Goal: Complete application form

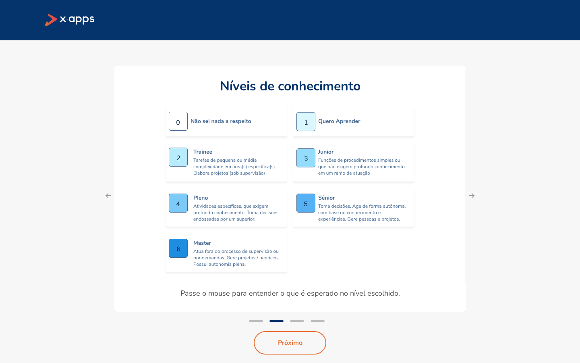
click at [179, 250] on icon at bounding box center [178, 248] width 19 height 19
click at [302, 342] on button "Próximo" at bounding box center [290, 342] width 78 height 25
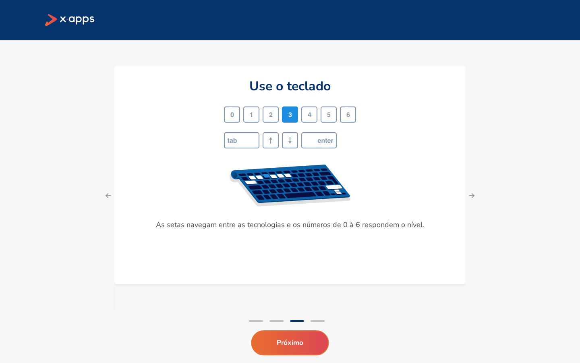
click at [302, 342] on button "Próximo" at bounding box center [290, 342] width 78 height 25
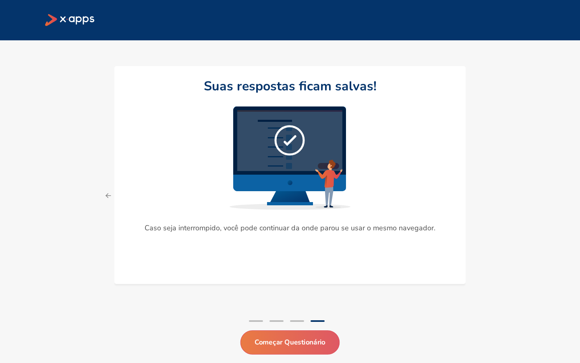
click at [302, 342] on button "Começar Questionário" at bounding box center [289, 342] width 99 height 24
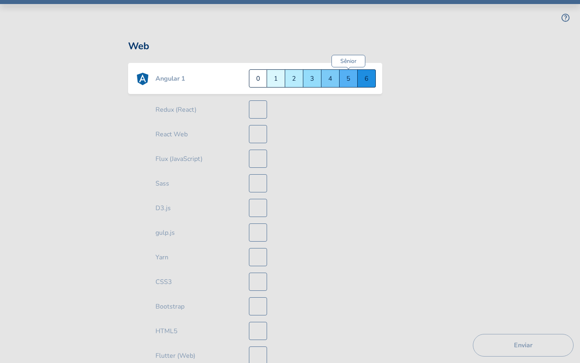
click at [342, 79] on div "Sênior 5" at bounding box center [349, 78] width 18 height 18
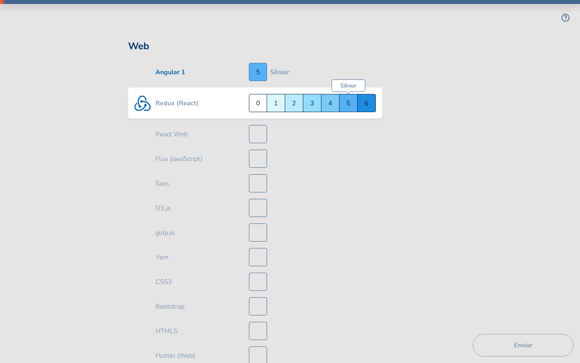
click at [353, 109] on div "Sênior 5" at bounding box center [349, 103] width 18 height 18
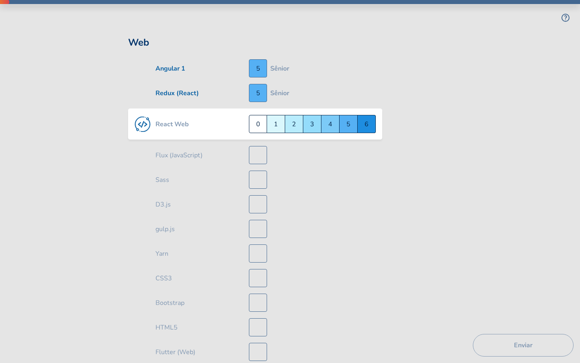
scroll to position [4, 0]
click at [340, 128] on div "Sênior 5" at bounding box center [349, 123] width 18 height 18
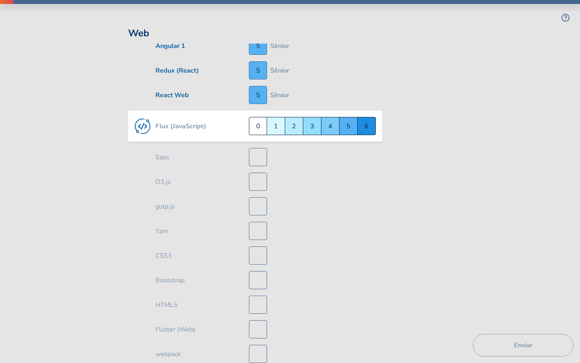
scroll to position [29, 0]
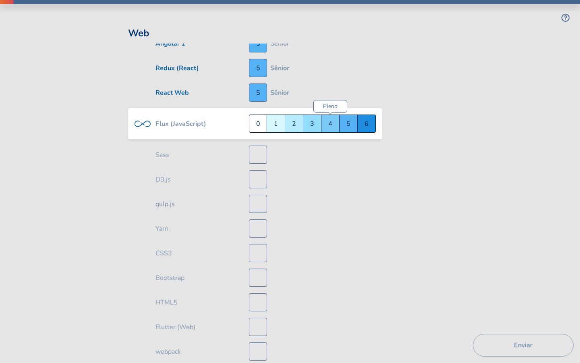
click at [323, 124] on div "Pleno 4" at bounding box center [330, 123] width 18 height 18
click at [347, 128] on div "Sênior 5" at bounding box center [349, 123] width 18 height 18
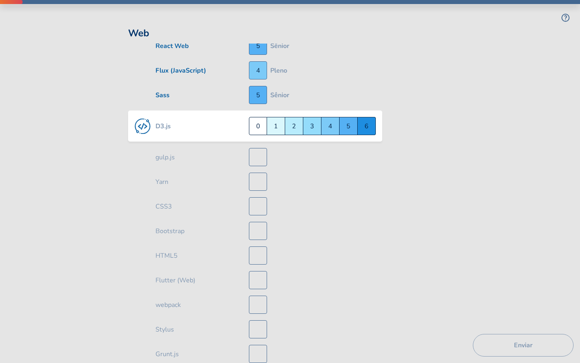
scroll to position [78, 0]
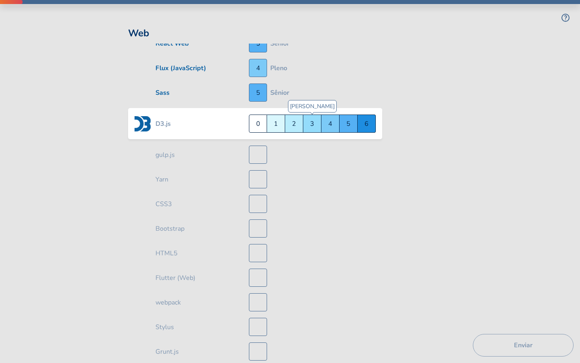
click at [305, 126] on div "Júnior 3" at bounding box center [312, 123] width 18 height 18
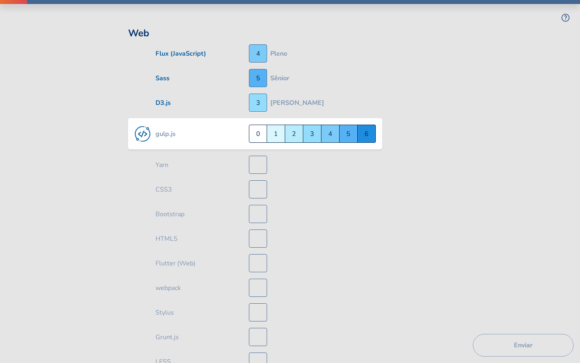
scroll to position [102, 0]
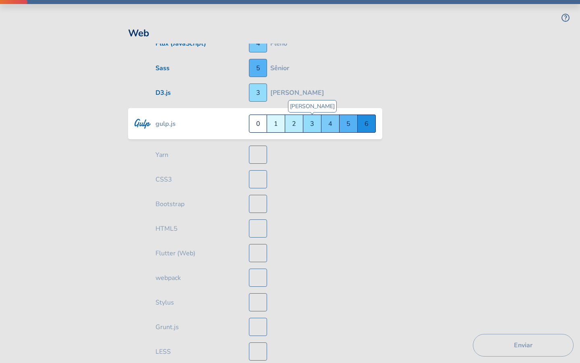
click at [310, 126] on div "Júnior 3" at bounding box center [312, 123] width 18 height 18
click at [351, 125] on div "Sênior 5" at bounding box center [349, 123] width 18 height 18
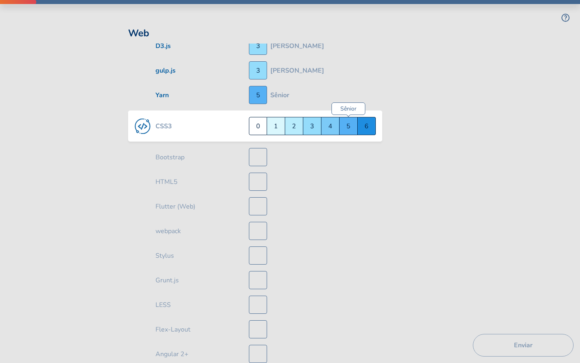
scroll to position [151, 0]
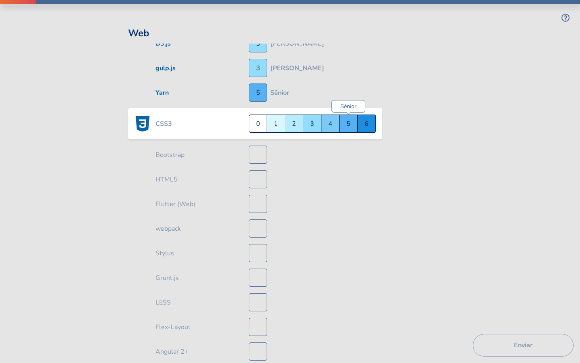
click at [351, 126] on div "Sênior 5" at bounding box center [349, 123] width 18 height 18
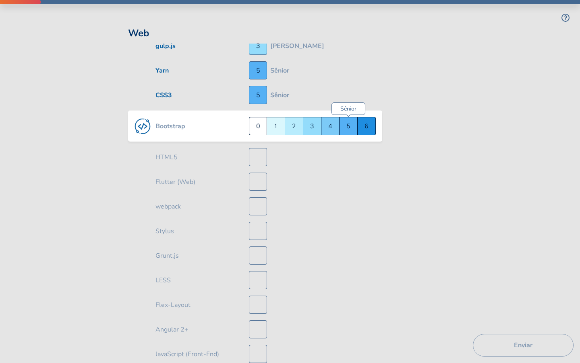
scroll to position [176, 0]
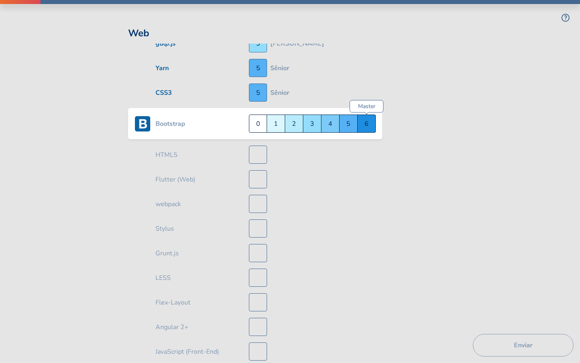
click at [363, 127] on div "Master 6" at bounding box center [367, 123] width 18 height 18
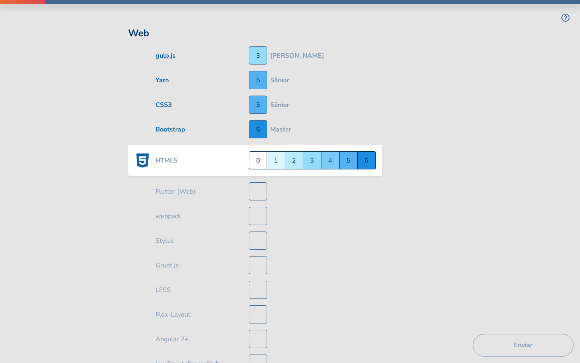
scroll to position [178, 0]
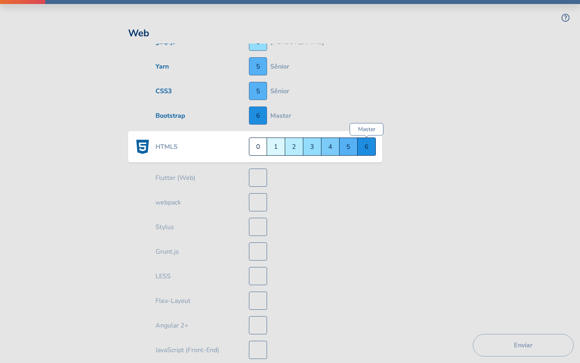
click at [364, 143] on div "Master 6" at bounding box center [367, 146] width 18 height 18
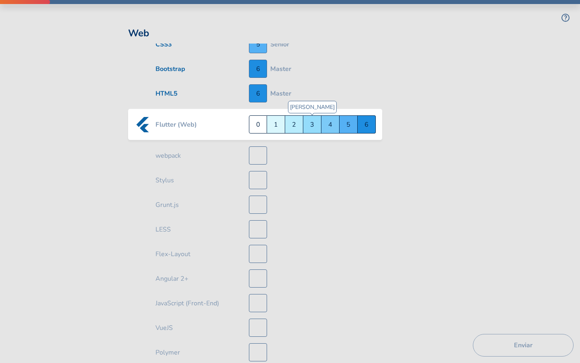
scroll to position [225, 0]
click at [328, 126] on div "Pleno 4" at bounding box center [330, 123] width 18 height 18
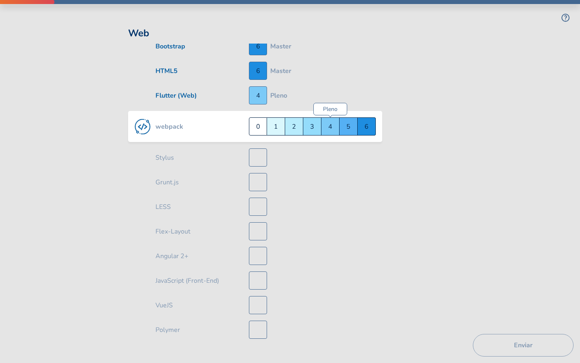
scroll to position [250, 0]
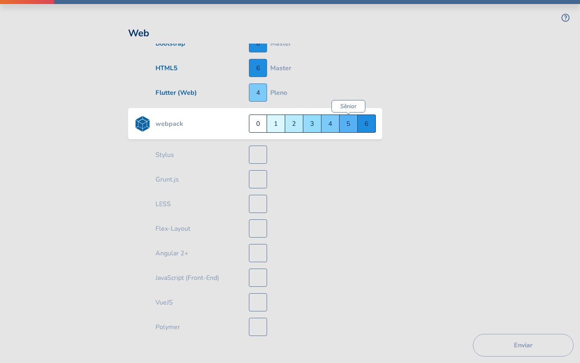
click at [343, 123] on div "Sênior 5" at bounding box center [349, 123] width 18 height 18
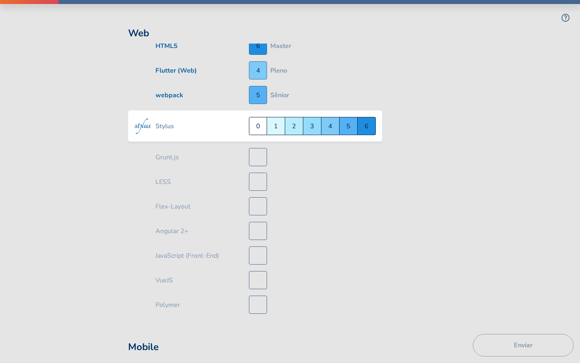
scroll to position [274, 0]
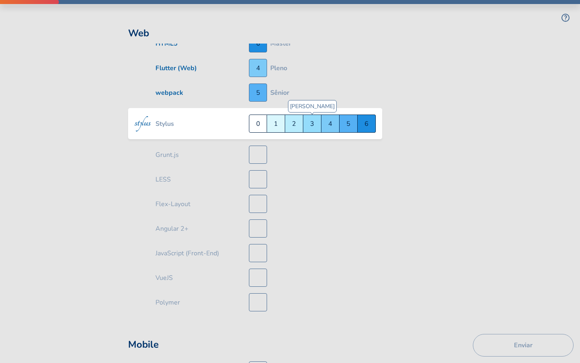
click at [313, 126] on div "Júnior 3" at bounding box center [312, 123] width 18 height 18
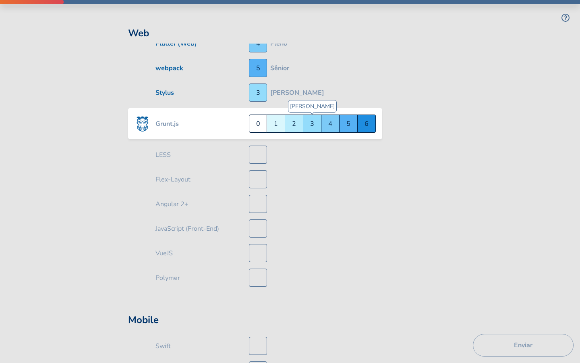
click at [313, 126] on div "Júnior 3" at bounding box center [312, 123] width 18 height 18
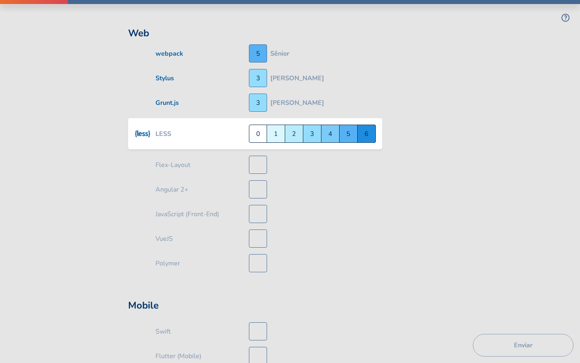
scroll to position [323, 0]
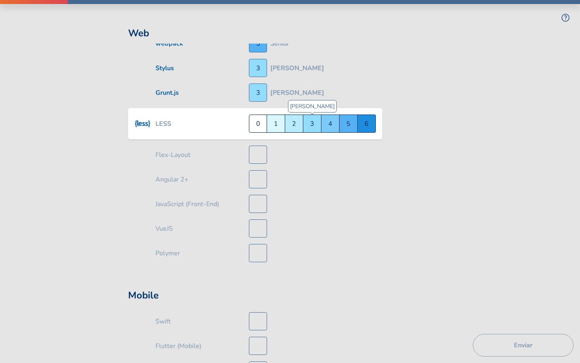
click at [313, 126] on div "Júnior 3" at bounding box center [312, 123] width 18 height 18
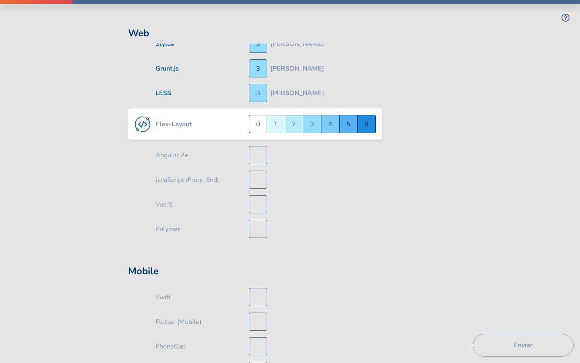
scroll to position [348, 0]
click at [351, 127] on div "Sênior 5" at bounding box center [349, 123] width 18 height 18
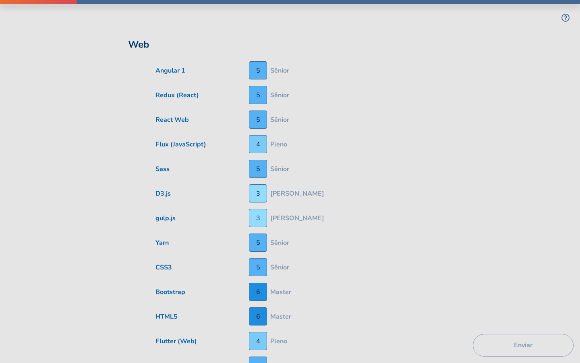
scroll to position [2, 0]
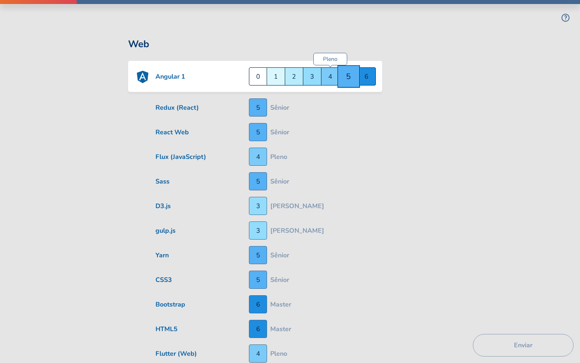
click at [328, 75] on div "Pleno 4" at bounding box center [330, 76] width 18 height 18
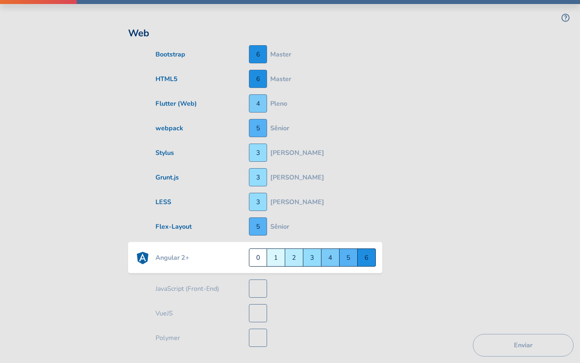
scroll to position [226, 0]
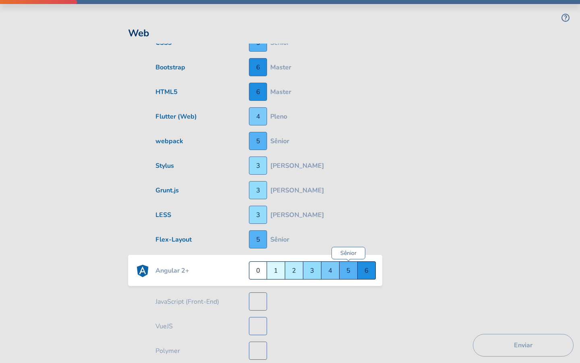
click at [346, 271] on div "Sênior 5" at bounding box center [349, 270] width 18 height 18
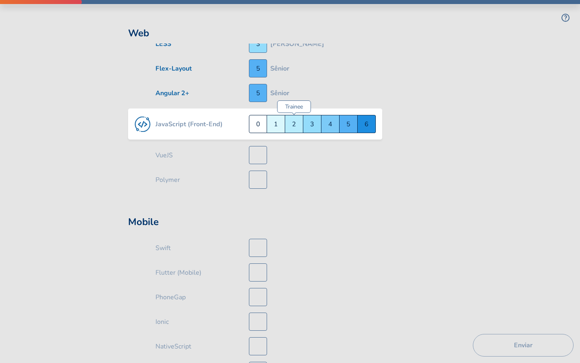
scroll to position [397, 0]
click at [350, 128] on div "Sênior 5" at bounding box center [349, 123] width 18 height 18
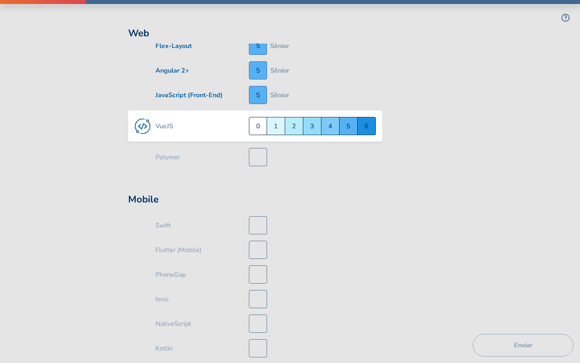
scroll to position [422, 0]
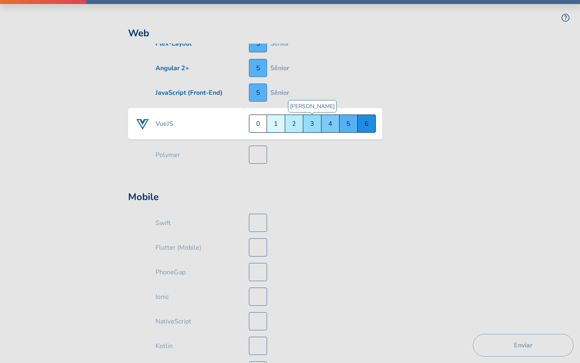
click at [312, 122] on div "Júnior 3" at bounding box center [312, 123] width 18 height 18
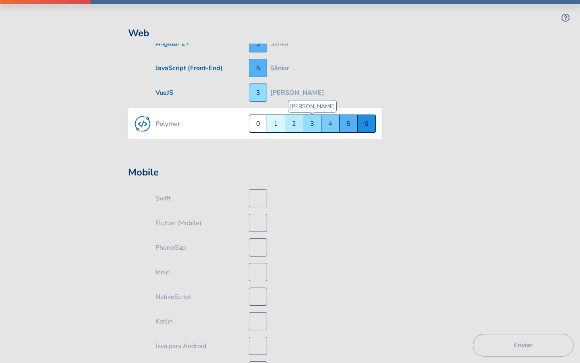
click at [312, 127] on div "Júnior 3" at bounding box center [312, 123] width 18 height 18
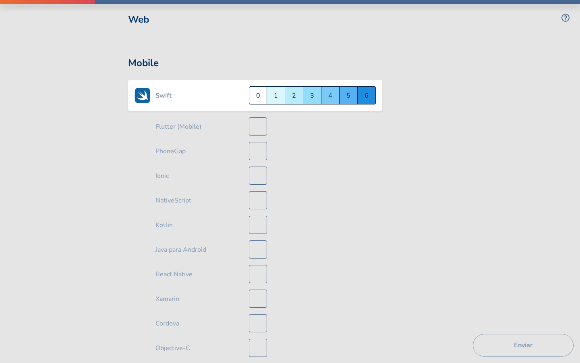
scroll to position [543, 0]
click at [293, 95] on div "Trainee 2" at bounding box center [294, 95] width 18 height 18
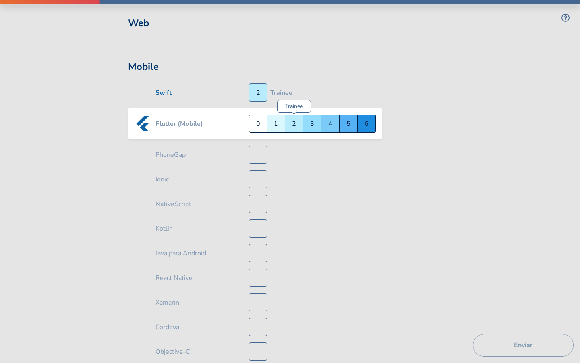
click at [293, 119] on div "Trainee 2" at bounding box center [294, 123] width 18 height 18
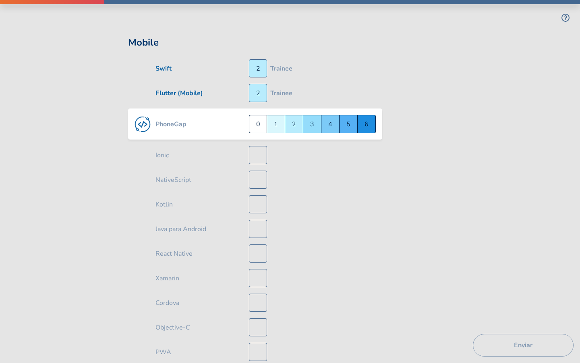
scroll to position [564, 0]
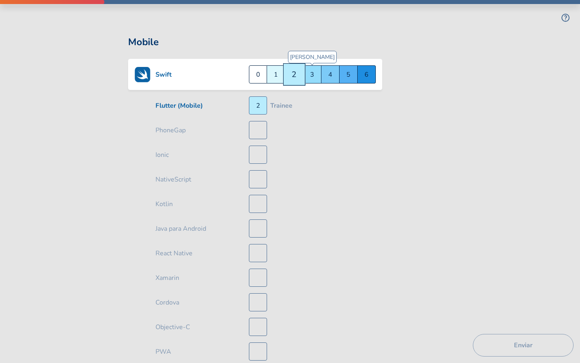
click at [309, 80] on div "Júnior 3" at bounding box center [312, 74] width 18 height 18
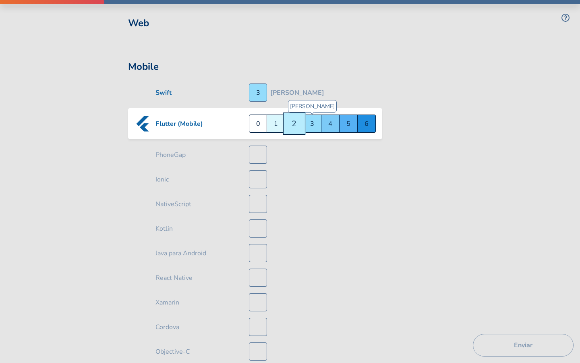
click at [309, 128] on div "Júnior 3" at bounding box center [312, 123] width 18 height 18
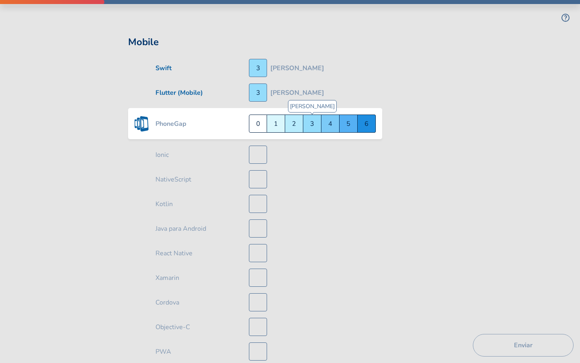
click at [309, 128] on div "Júnior 3" at bounding box center [312, 123] width 18 height 18
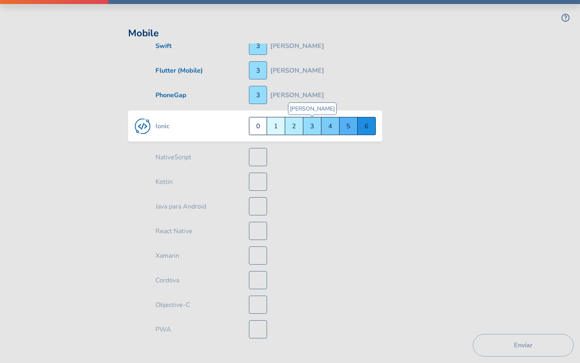
scroll to position [588, 0]
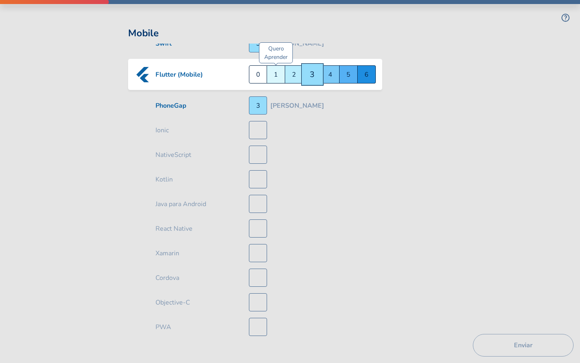
click at [274, 78] on div "Quero Aprender 1" at bounding box center [276, 74] width 18 height 18
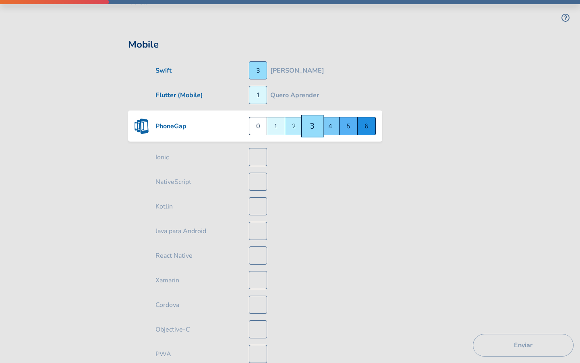
scroll to position [558, 0]
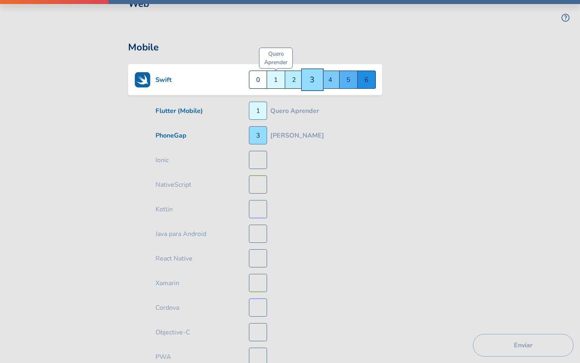
click at [276, 80] on div "Quero Aprender 1" at bounding box center [276, 79] width 18 height 18
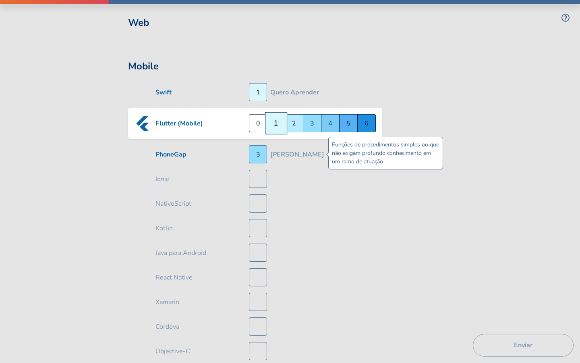
scroll to position [539, 0]
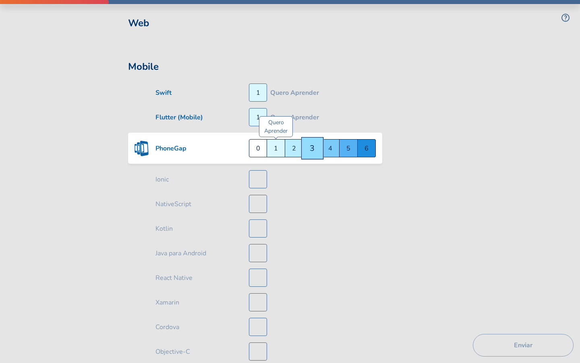
click at [280, 155] on div "Quero Aprender 1" at bounding box center [276, 148] width 18 height 18
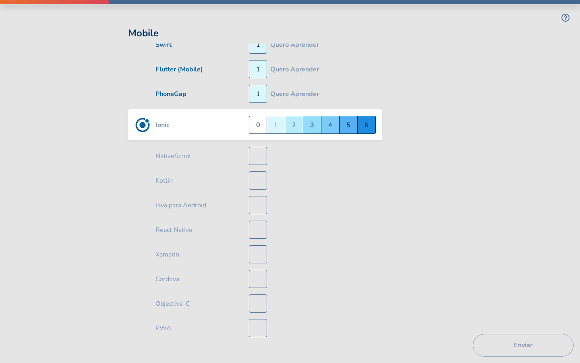
scroll to position [588, 0]
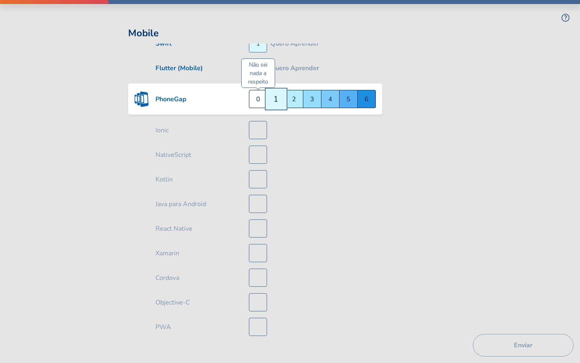
click at [259, 101] on div "Não sei nada a respeito 0" at bounding box center [258, 99] width 18 height 18
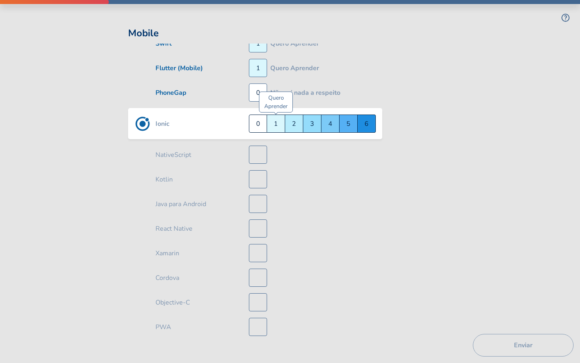
click at [279, 127] on div "Quero Aprender 1" at bounding box center [276, 123] width 18 height 18
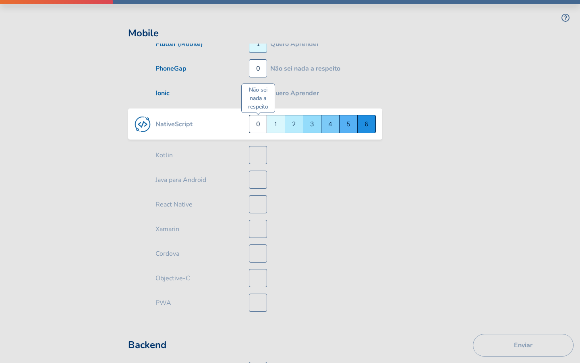
scroll to position [613, 0]
click at [256, 129] on div "Não sei nada a respeito 0" at bounding box center [258, 123] width 18 height 18
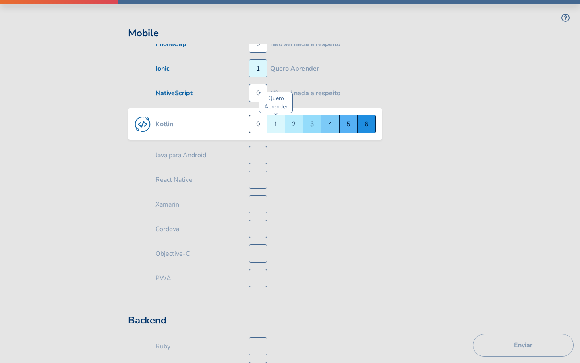
scroll to position [637, 0]
click at [278, 129] on div "Quero Aprender 1" at bounding box center [276, 123] width 18 height 18
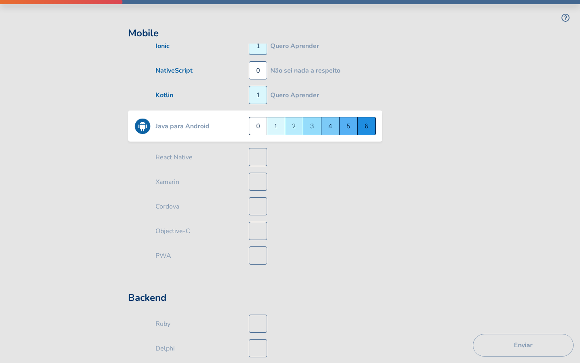
scroll to position [662, 0]
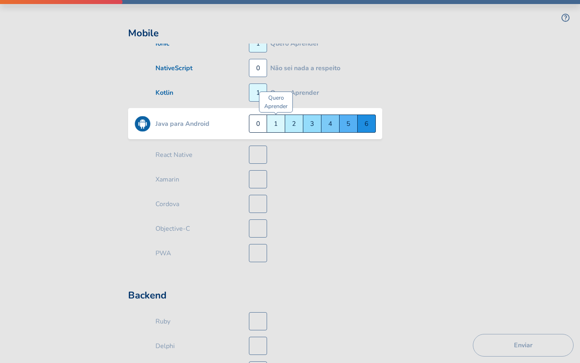
click at [277, 126] on div "Quero Aprender 1" at bounding box center [276, 123] width 18 height 18
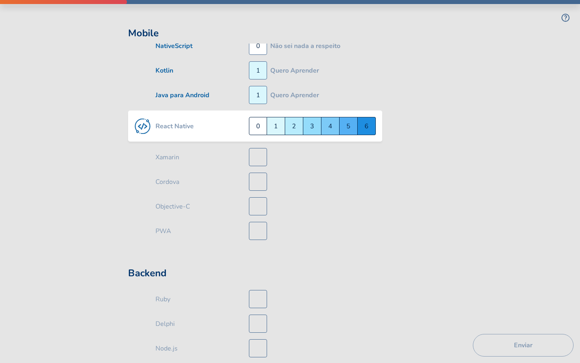
scroll to position [686, 0]
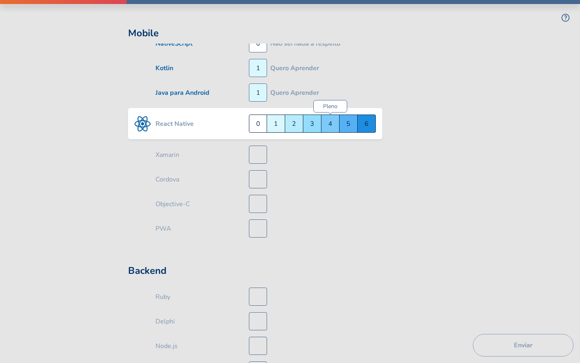
click at [327, 126] on div "Pleno 4" at bounding box center [330, 123] width 18 height 18
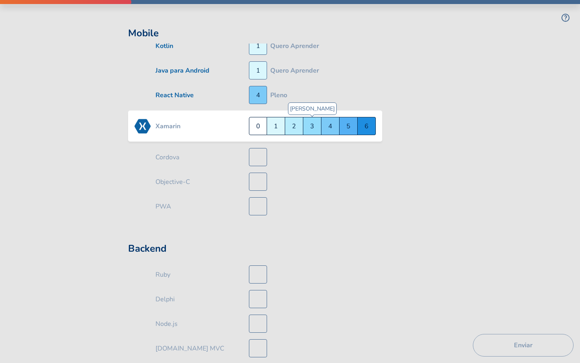
scroll to position [711, 0]
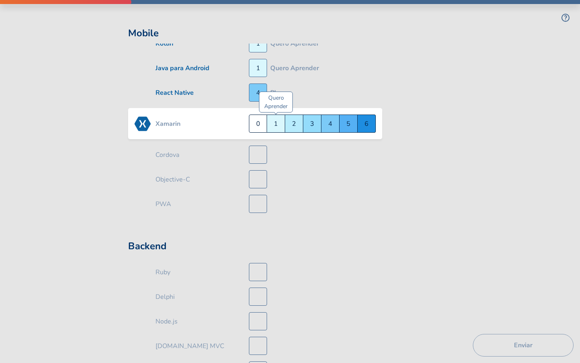
click at [274, 127] on div "Quero Aprender 1" at bounding box center [276, 123] width 18 height 18
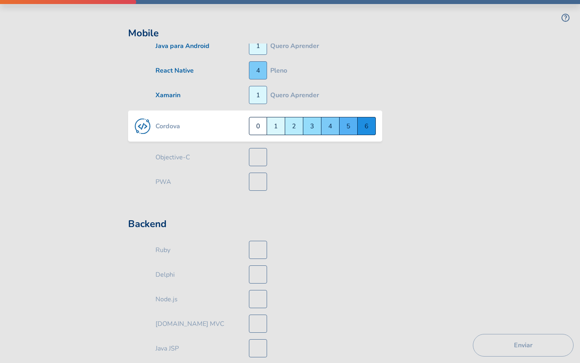
scroll to position [736, 0]
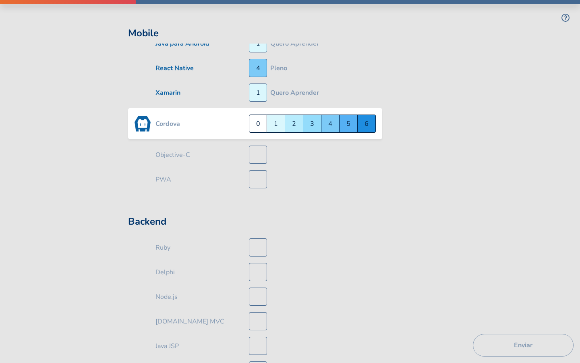
click at [274, 127] on div "Quero Aprender 1" at bounding box center [276, 123] width 18 height 18
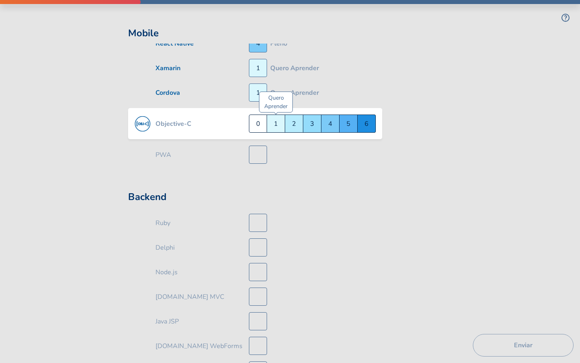
click at [277, 130] on div "Quero Aprender 1" at bounding box center [276, 123] width 18 height 18
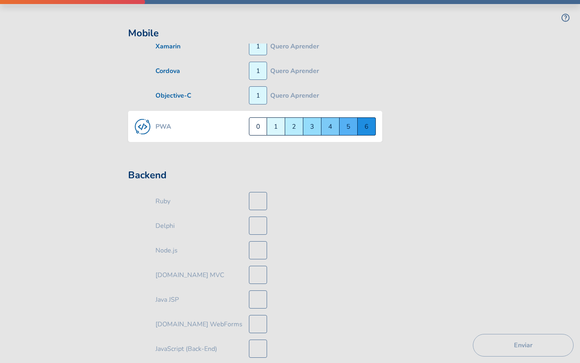
scroll to position [785, 0]
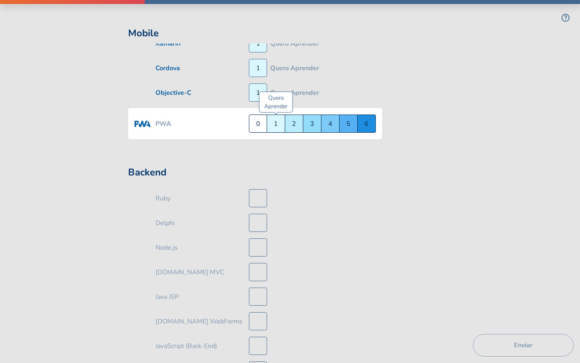
click at [275, 130] on div "Quero Aprender 1" at bounding box center [276, 123] width 18 height 18
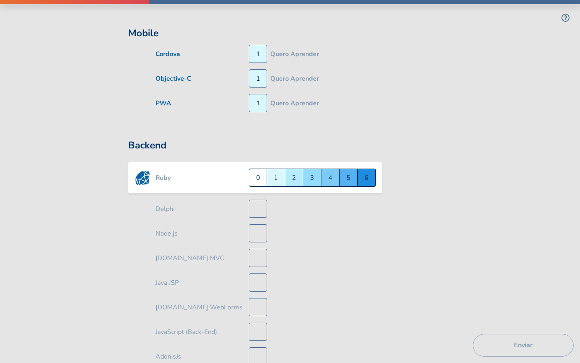
scroll to position [800, 0]
click at [271, 179] on div "Quero Aprender 1" at bounding box center [276, 177] width 18 height 18
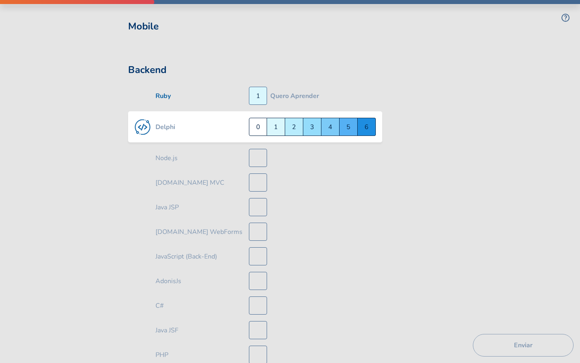
scroll to position [877, 0]
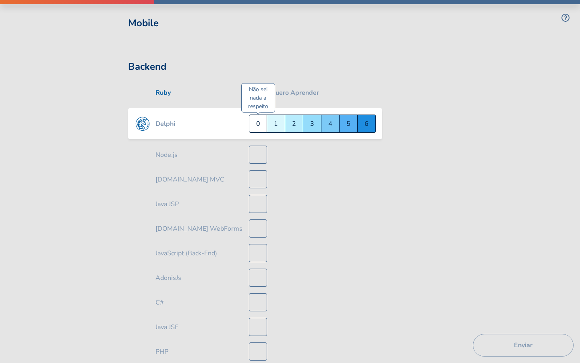
click at [255, 129] on div "Não sei nada a respeito 0" at bounding box center [258, 123] width 18 height 18
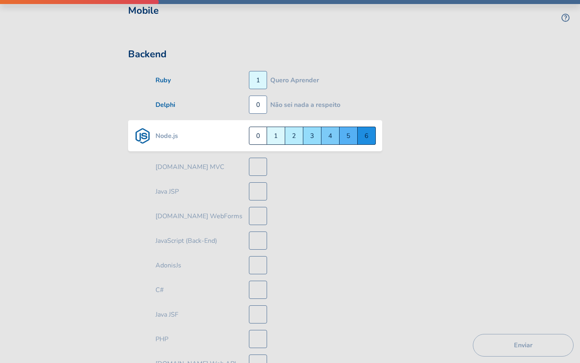
scroll to position [902, 0]
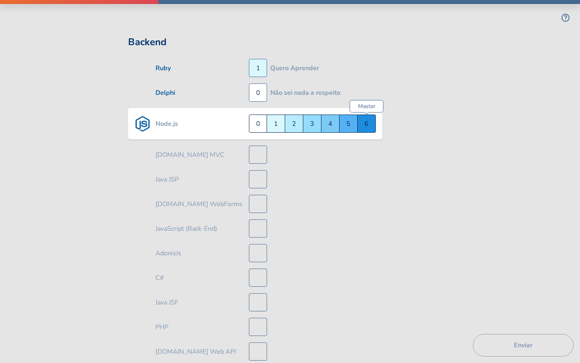
click at [365, 124] on div "Master 6" at bounding box center [367, 123] width 18 height 18
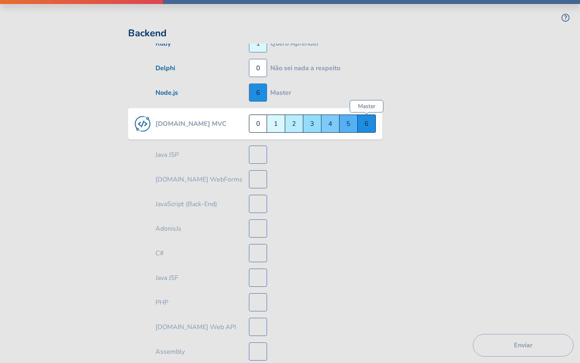
click at [365, 124] on div "Master 6" at bounding box center [367, 123] width 18 height 18
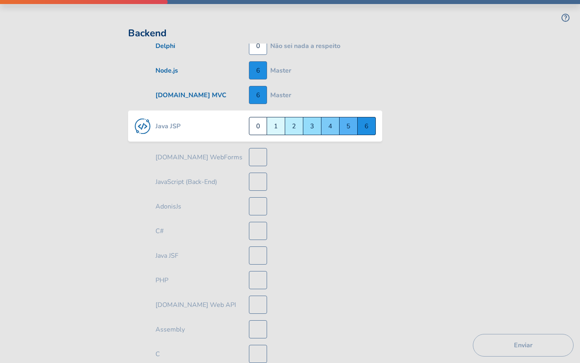
scroll to position [951, 0]
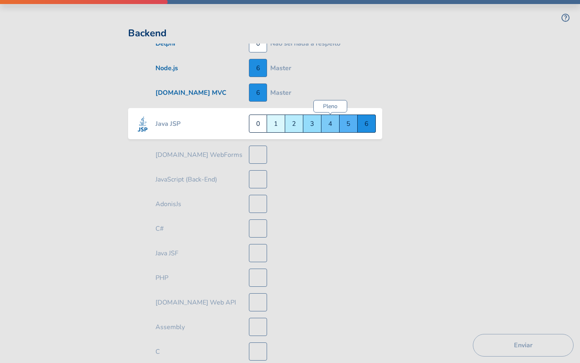
click at [333, 125] on div "Pleno 4" at bounding box center [330, 123] width 18 height 18
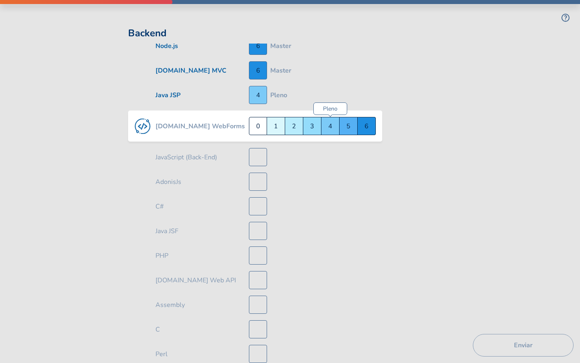
scroll to position [976, 0]
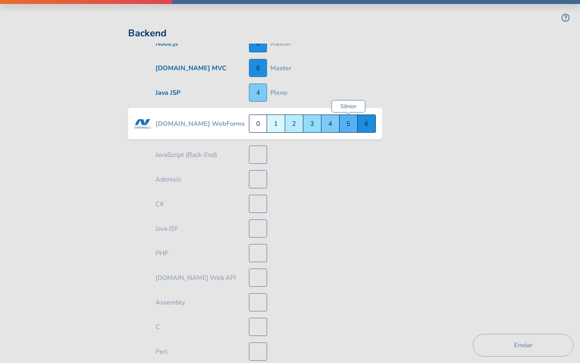
click at [342, 126] on div "Sênior 5" at bounding box center [349, 123] width 18 height 18
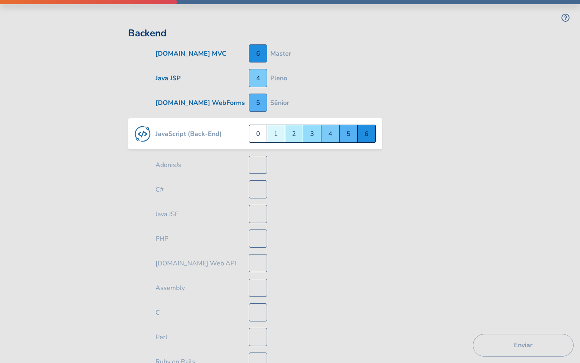
scroll to position [1000, 0]
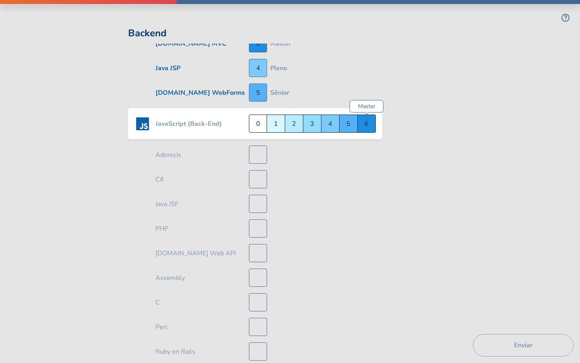
click at [361, 126] on div "Master 6" at bounding box center [367, 123] width 18 height 18
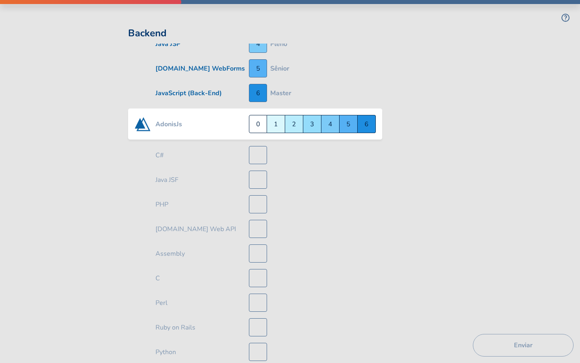
scroll to position [1025, 0]
click at [269, 128] on div "Quero Aprender 1" at bounding box center [276, 123] width 18 height 18
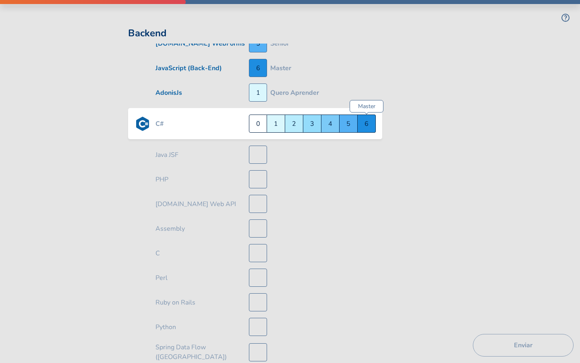
click at [361, 124] on div "Master 6" at bounding box center [367, 123] width 18 height 18
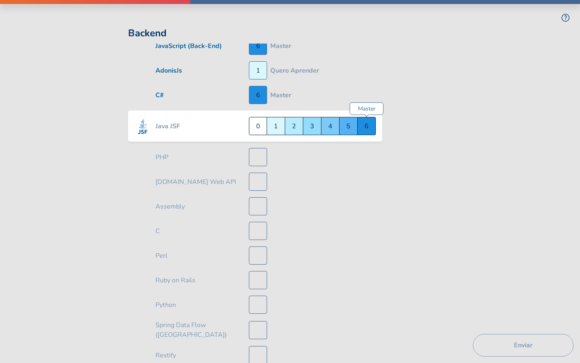
scroll to position [1074, 0]
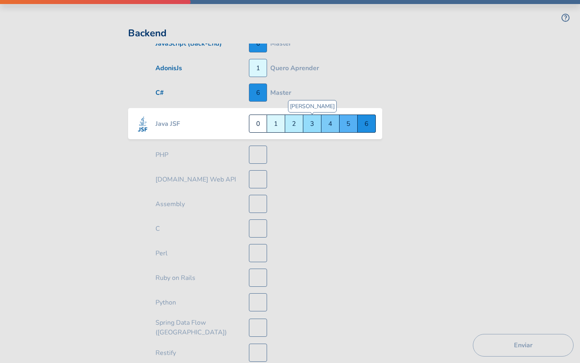
click at [315, 125] on div "Júnior 3" at bounding box center [312, 123] width 18 height 18
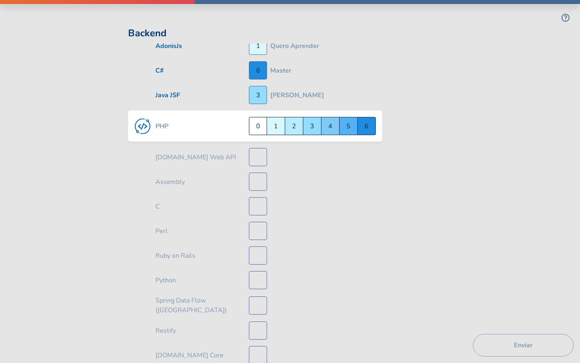
scroll to position [1098, 0]
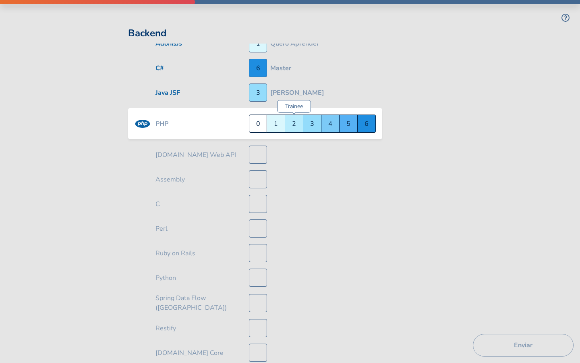
click at [290, 126] on div "Trainee 2" at bounding box center [294, 123] width 18 height 18
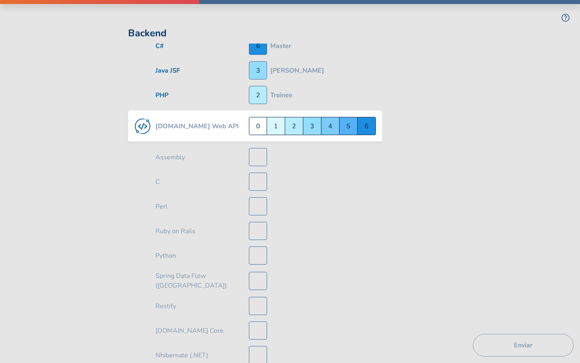
scroll to position [1123, 0]
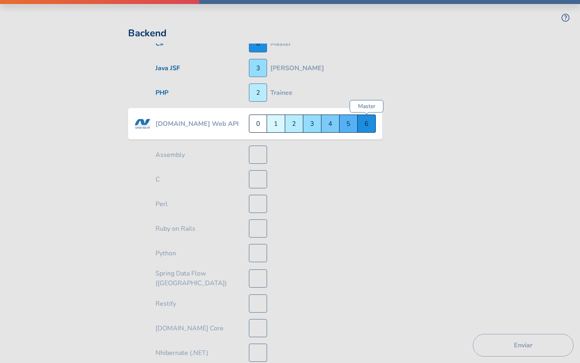
click at [363, 128] on div "Master 6" at bounding box center [367, 123] width 18 height 18
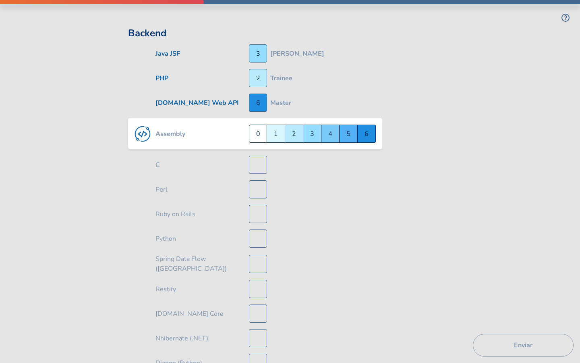
scroll to position [1148, 0]
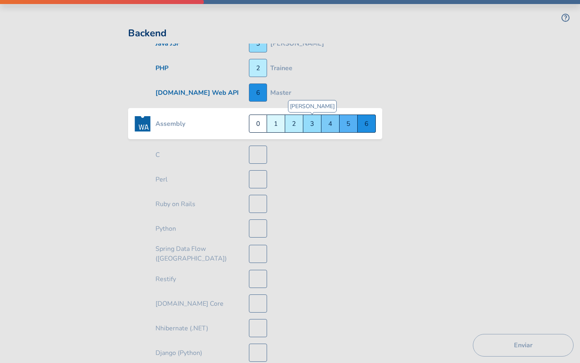
click at [307, 127] on div "Júnior 3" at bounding box center [312, 123] width 18 height 18
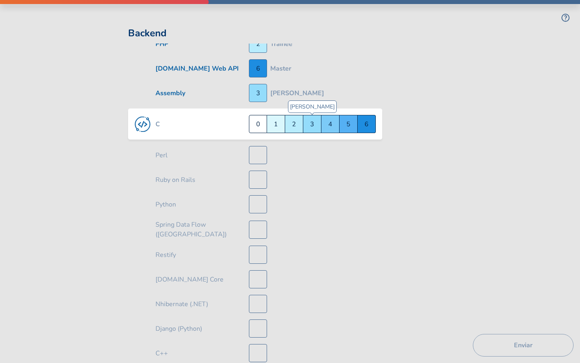
scroll to position [1172, 0]
click at [344, 125] on div "Sênior 5" at bounding box center [349, 123] width 18 height 18
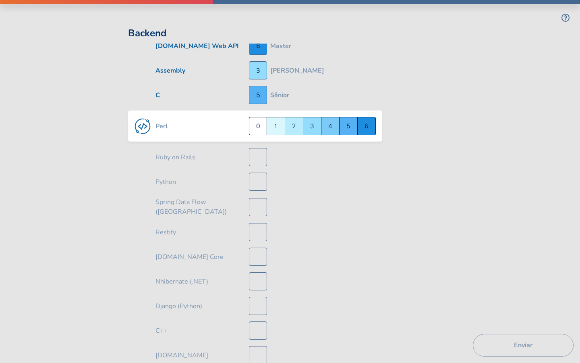
scroll to position [1197, 0]
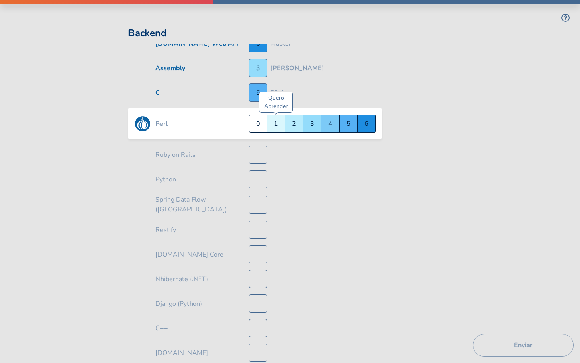
click at [281, 125] on div "Quero Aprender 1" at bounding box center [276, 123] width 18 height 18
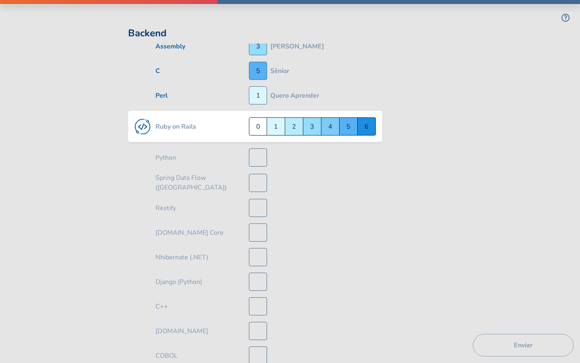
scroll to position [1221, 0]
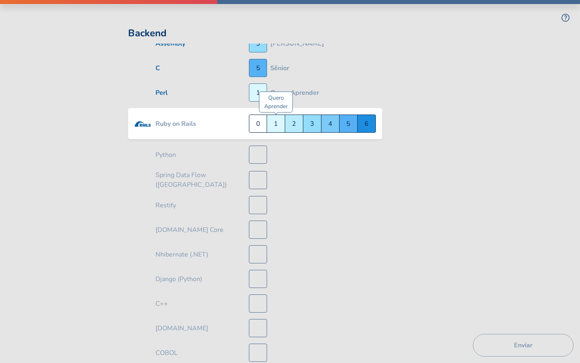
click at [281, 126] on div "Quero Aprender 1" at bounding box center [276, 123] width 18 height 18
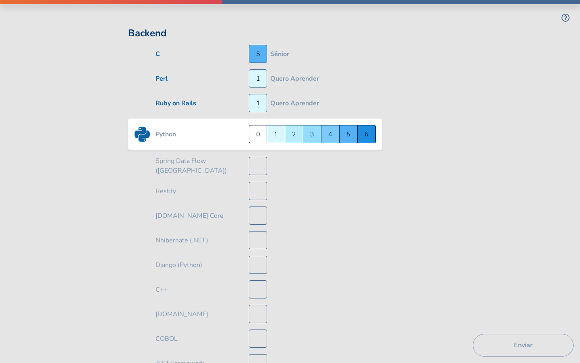
scroll to position [1246, 0]
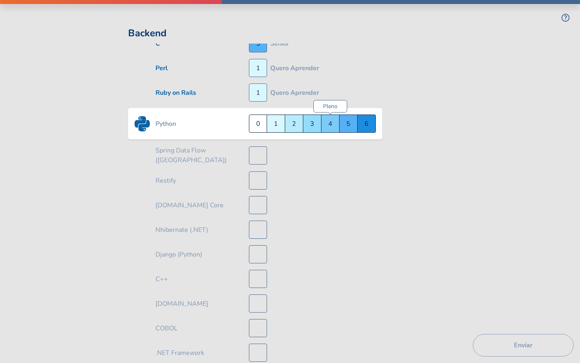
click at [327, 127] on div "Pleno 4" at bounding box center [330, 123] width 18 height 18
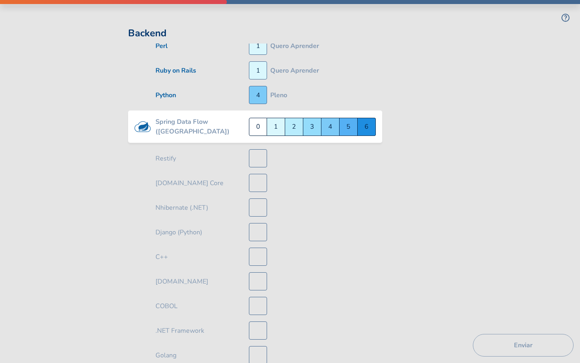
scroll to position [1270, 0]
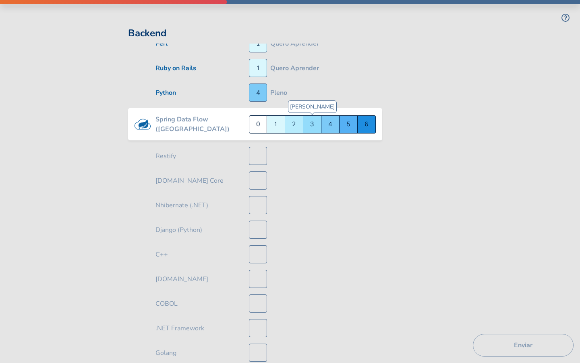
click at [313, 128] on div "Júnior 3" at bounding box center [312, 124] width 18 height 18
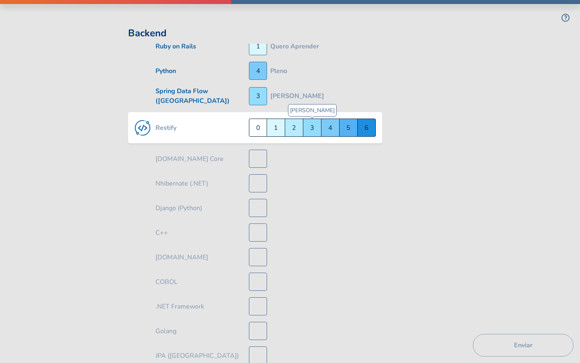
scroll to position [1295, 0]
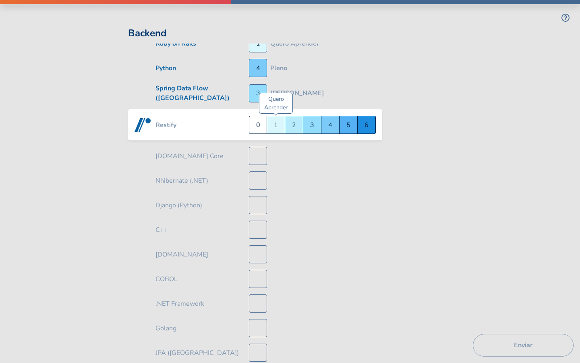
click at [280, 127] on div "Quero Aprender 1" at bounding box center [276, 125] width 18 height 18
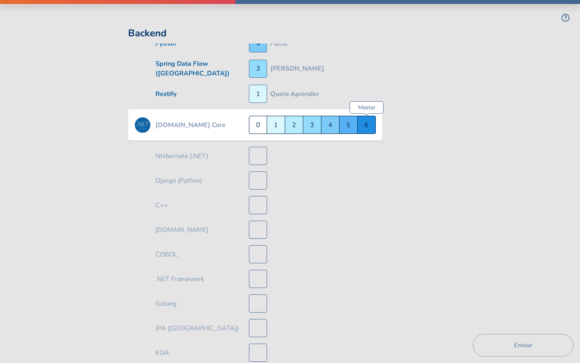
click at [375, 126] on div "Master 6" at bounding box center [367, 125] width 18 height 18
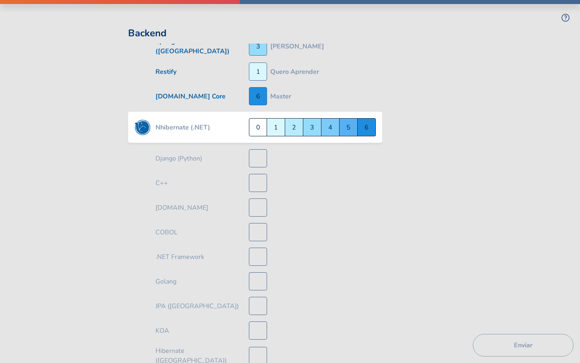
scroll to position [1344, 0]
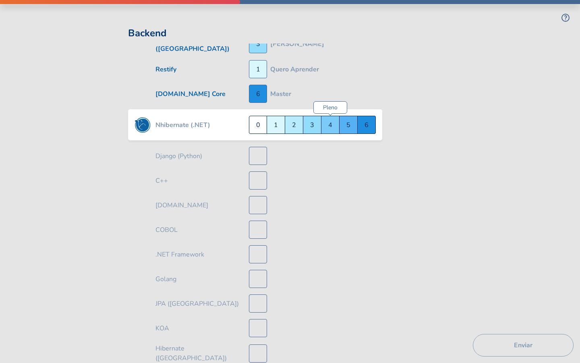
click at [331, 123] on div "Pleno 4" at bounding box center [330, 125] width 18 height 18
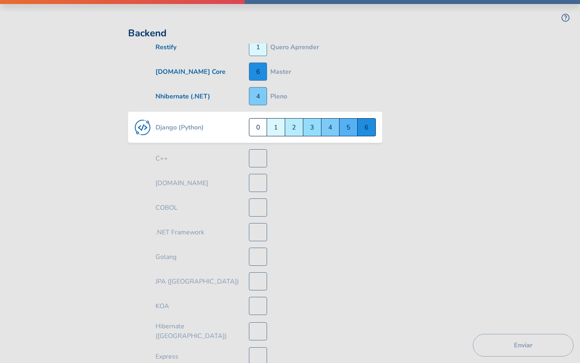
scroll to position [1369, 0]
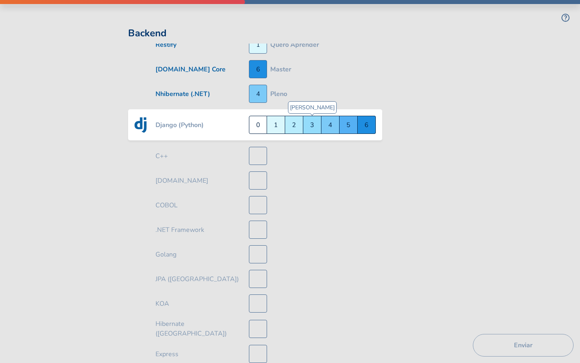
click at [313, 124] on div "Júnior 3" at bounding box center [312, 125] width 18 height 18
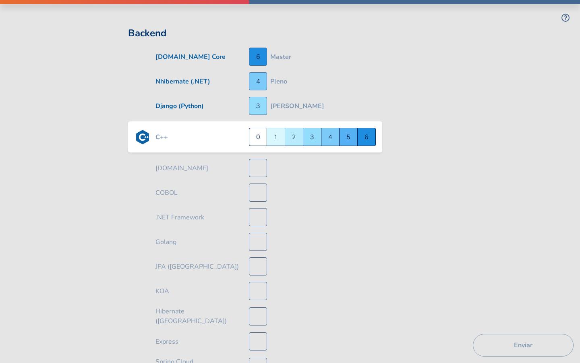
scroll to position [1393, 0]
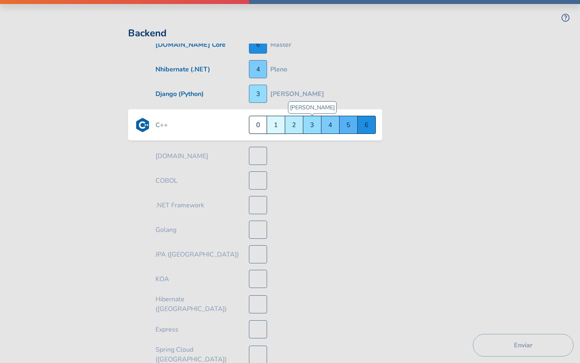
click at [319, 126] on div "Júnior 3" at bounding box center [312, 125] width 18 height 18
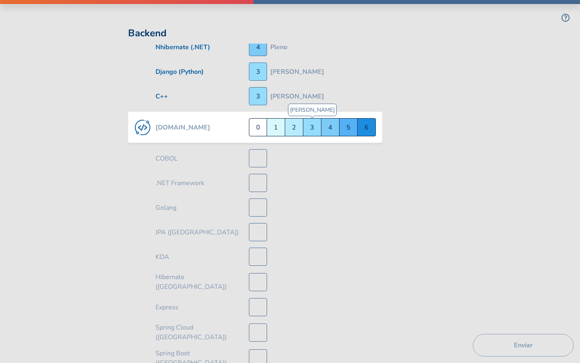
scroll to position [1418, 0]
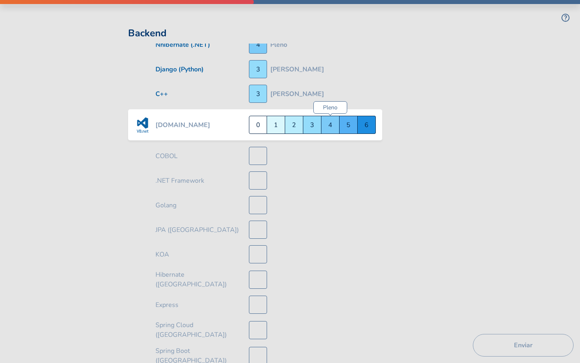
click at [323, 124] on div "Pleno 4" at bounding box center [330, 125] width 18 height 18
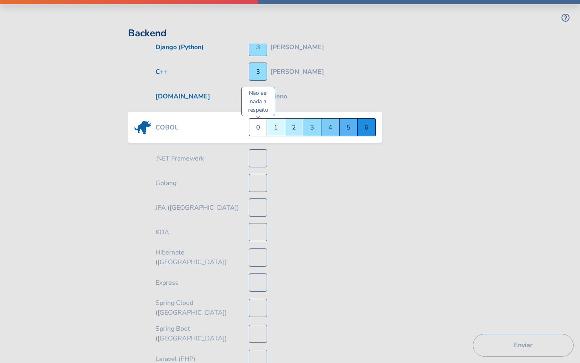
scroll to position [1442, 0]
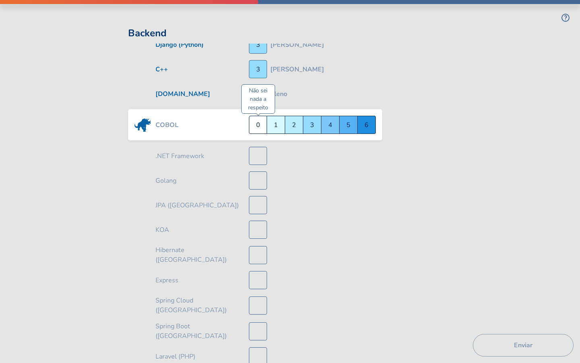
click at [261, 123] on div "Não sei nada a respeito 0" at bounding box center [258, 125] width 18 height 18
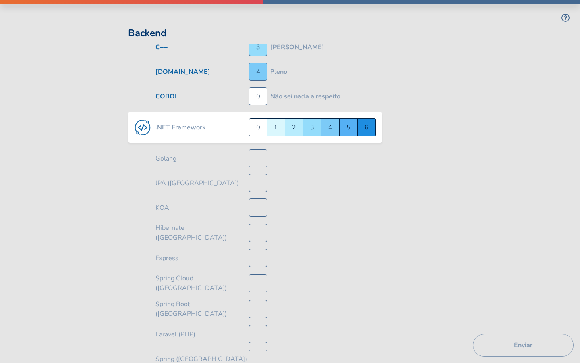
scroll to position [1467, 0]
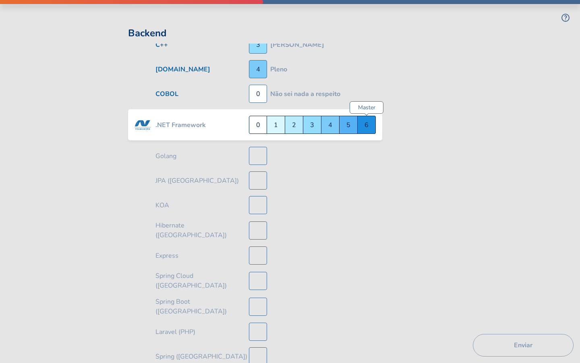
click at [369, 126] on div "Master 6" at bounding box center [367, 125] width 18 height 18
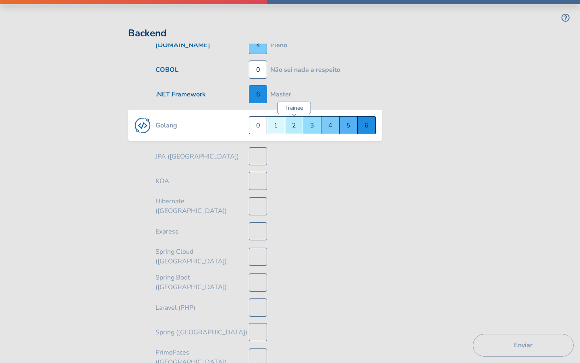
scroll to position [1492, 0]
click at [292, 126] on div "Trainee 2" at bounding box center [294, 125] width 18 height 18
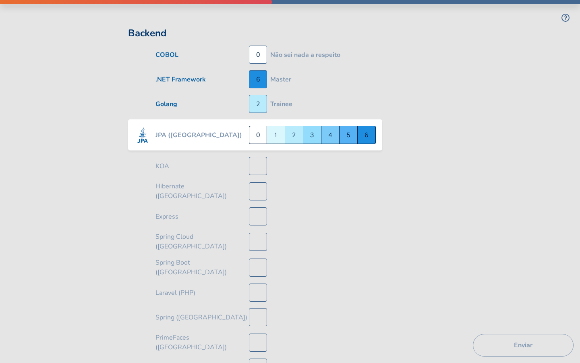
scroll to position [1516, 0]
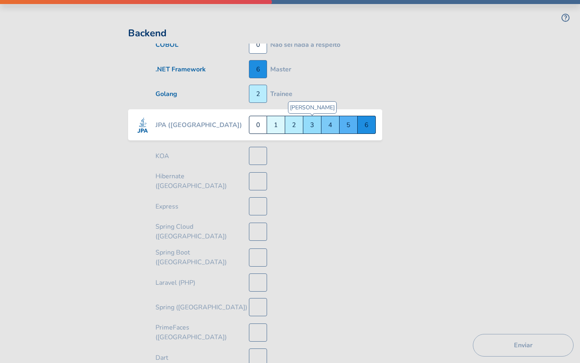
click at [309, 126] on div "Júnior 3" at bounding box center [312, 125] width 18 height 18
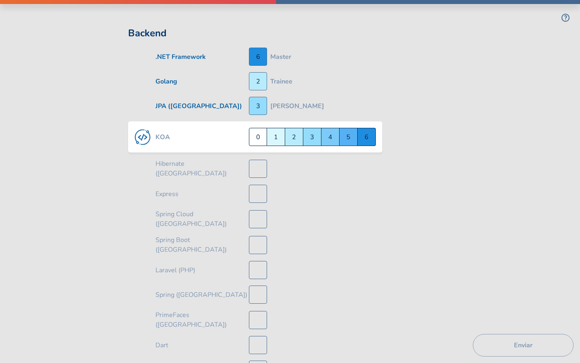
scroll to position [1541, 0]
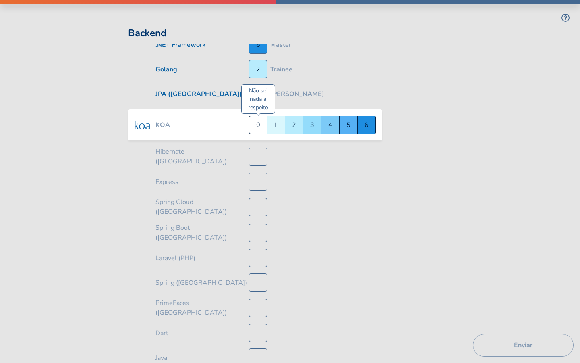
click at [263, 124] on div "Não sei nada a respeito 0" at bounding box center [258, 125] width 18 height 18
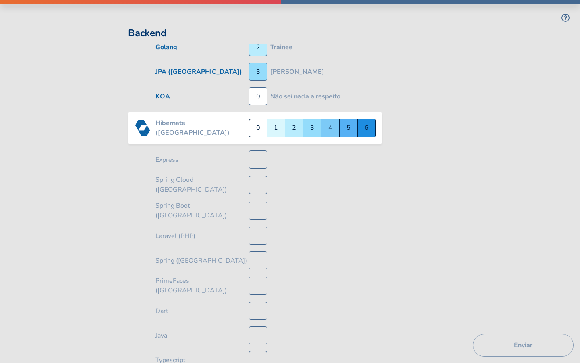
scroll to position [1565, 0]
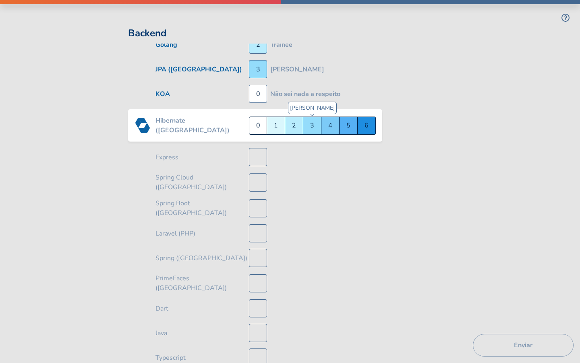
click at [307, 125] on div "Júnior 3" at bounding box center [312, 125] width 18 height 18
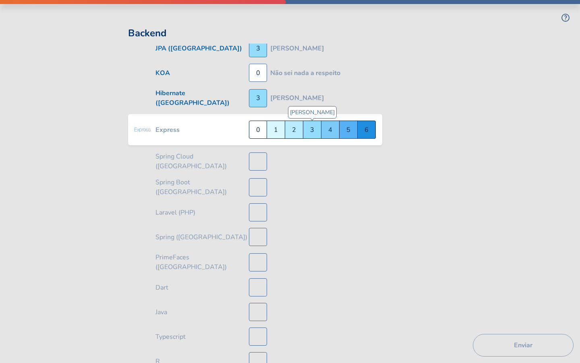
scroll to position [1590, 0]
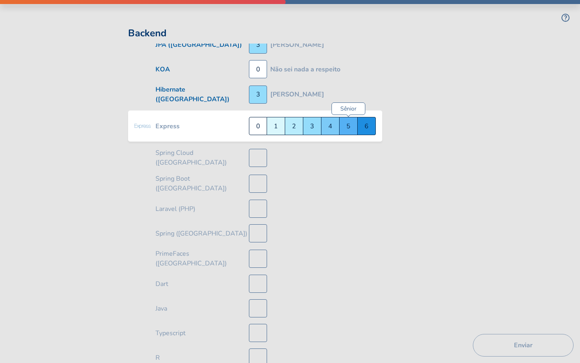
click at [352, 126] on div "Sênior 5" at bounding box center [349, 126] width 18 height 18
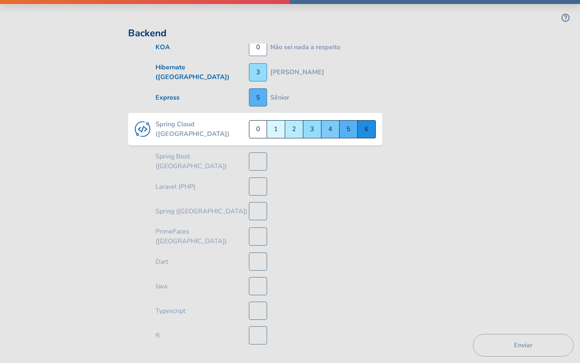
scroll to position [1614, 0]
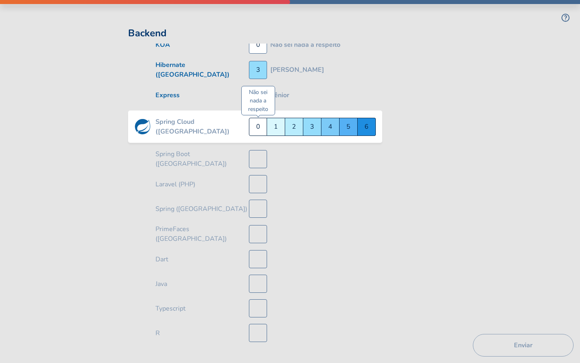
click at [263, 123] on div "Não sei nada a respeito 0" at bounding box center [258, 127] width 18 height 18
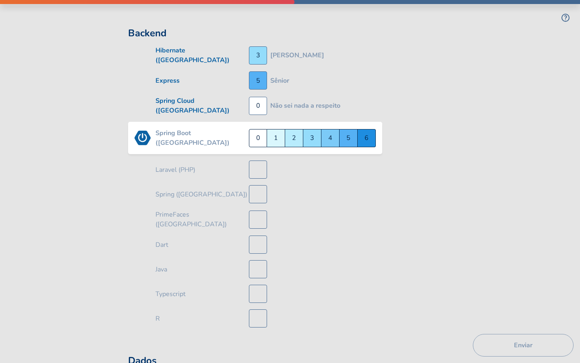
scroll to position [1639, 0]
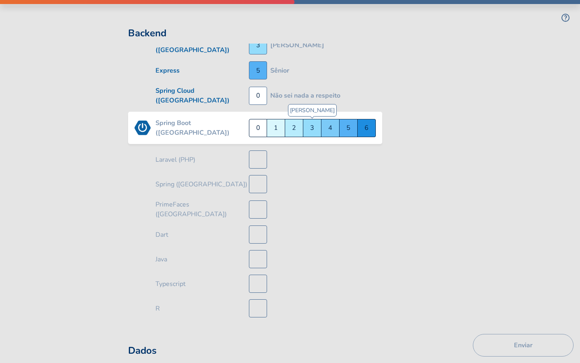
click at [317, 119] on div "Júnior 3" at bounding box center [312, 128] width 18 height 18
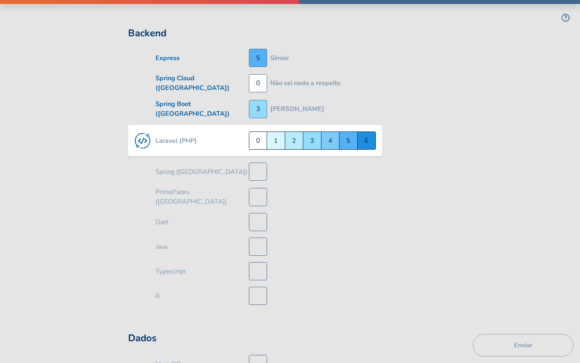
scroll to position [1664, 0]
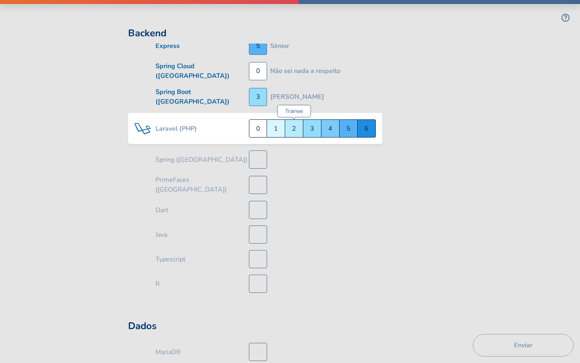
click at [289, 124] on div "Trainee 2" at bounding box center [294, 128] width 18 height 18
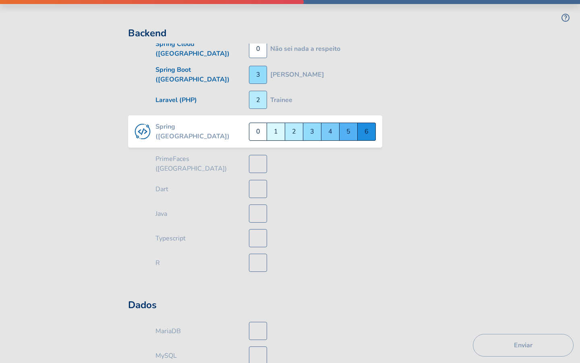
scroll to position [1688, 0]
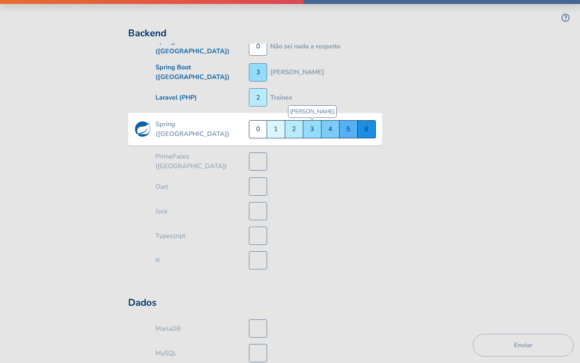
click at [305, 126] on div "Júnior 3" at bounding box center [312, 129] width 18 height 18
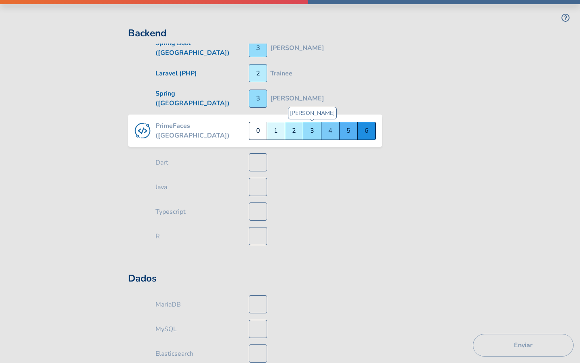
scroll to position [1713, 0]
click at [264, 125] on div "Não sei nada a respeito 0" at bounding box center [258, 130] width 18 height 18
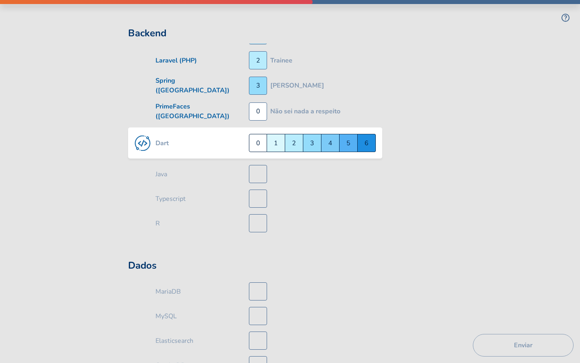
scroll to position [1737, 0]
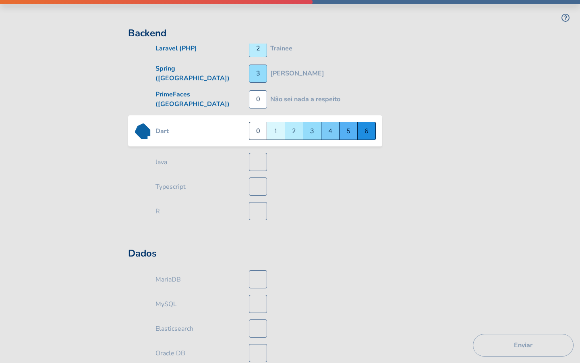
click at [264, 125] on div "Não sei nada a respeito 0" at bounding box center [258, 131] width 18 height 18
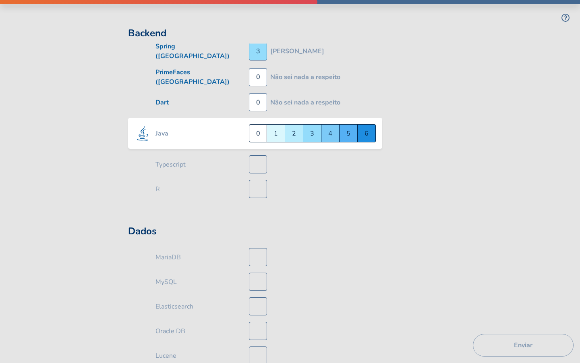
scroll to position [1762, 0]
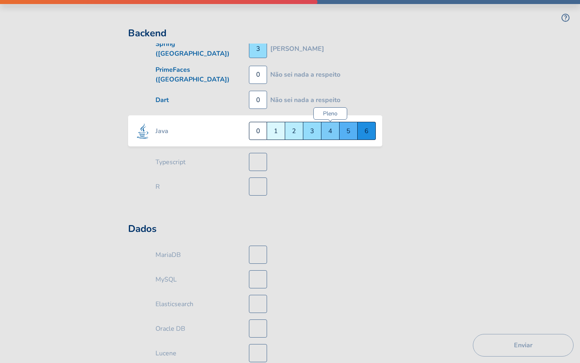
click at [328, 126] on div "Pleno 4" at bounding box center [330, 131] width 18 height 18
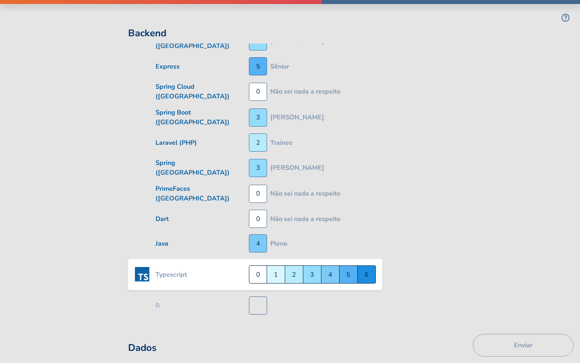
scroll to position [1649, 0]
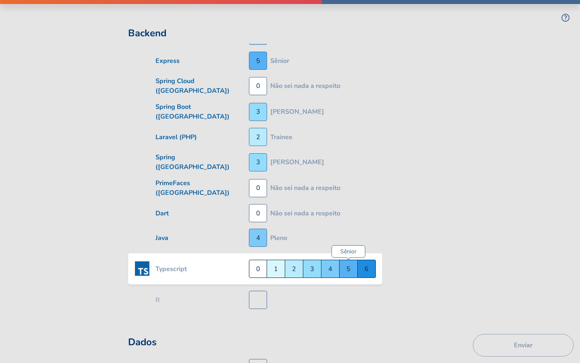
click at [347, 265] on div "Sênior 5" at bounding box center [349, 268] width 18 height 18
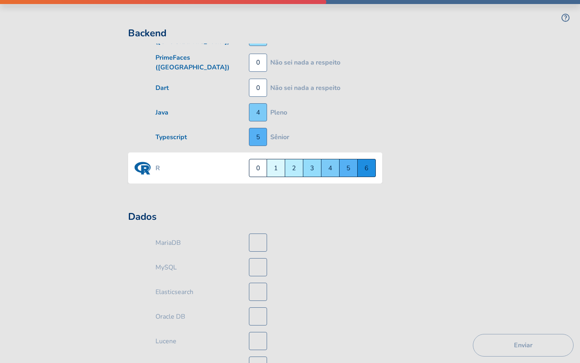
scroll to position [1768, 0]
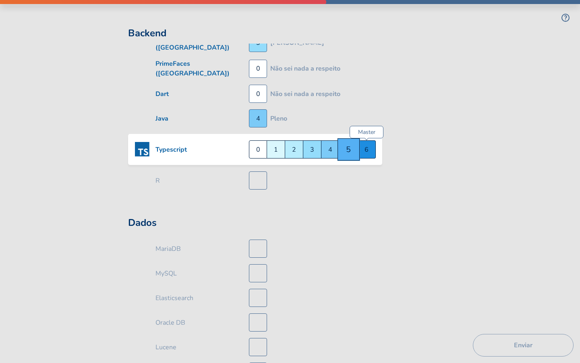
click at [364, 143] on div "Master 6" at bounding box center [367, 149] width 18 height 18
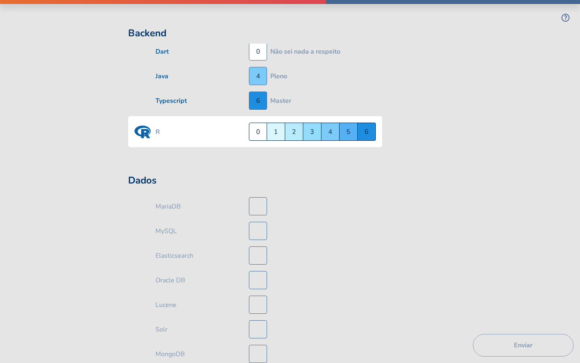
scroll to position [1811, 0]
click at [334, 126] on div "Pleno 4" at bounding box center [330, 131] width 18 height 18
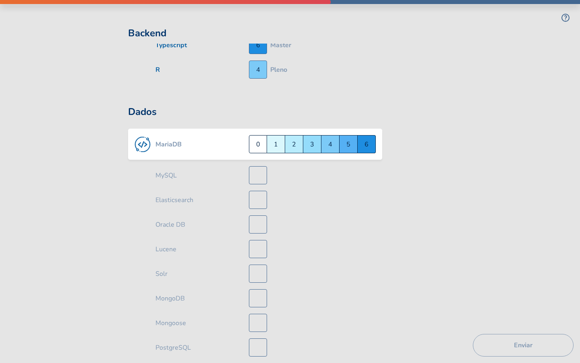
scroll to position [1879, 0]
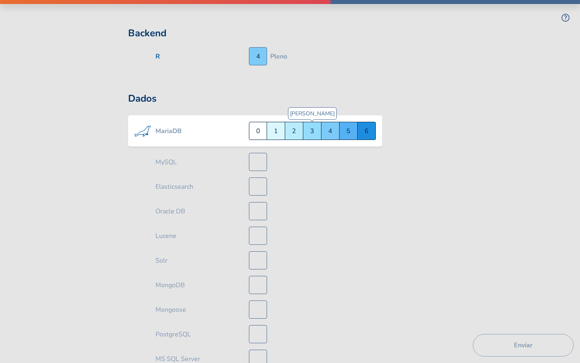
click at [312, 125] on div "Júnior 3" at bounding box center [312, 131] width 18 height 18
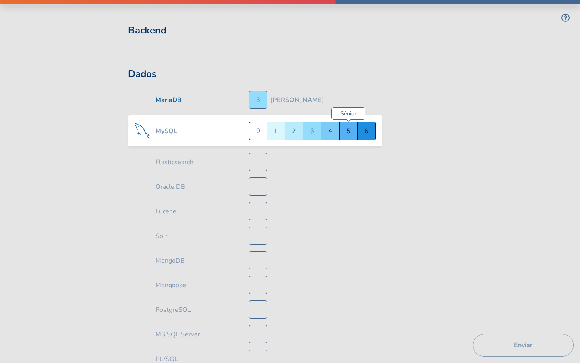
click at [348, 126] on div "Sênior 5" at bounding box center [349, 131] width 18 height 18
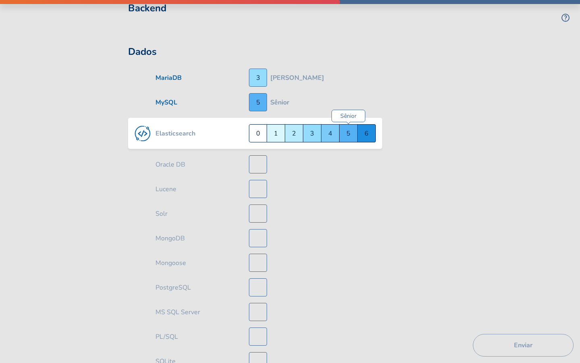
scroll to position [1928, 0]
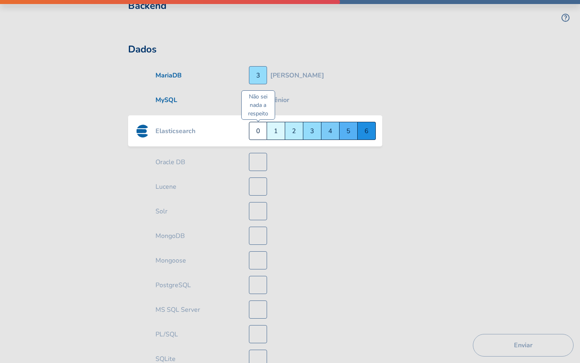
click at [262, 128] on div "Não sei nada a respeito 0" at bounding box center [258, 131] width 18 height 18
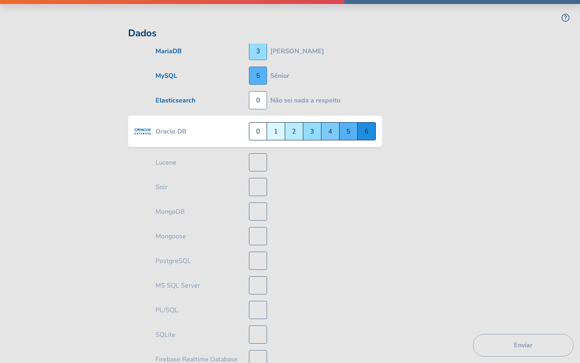
scroll to position [1953, 0]
click at [347, 127] on div "Sênior 5" at bounding box center [349, 131] width 18 height 18
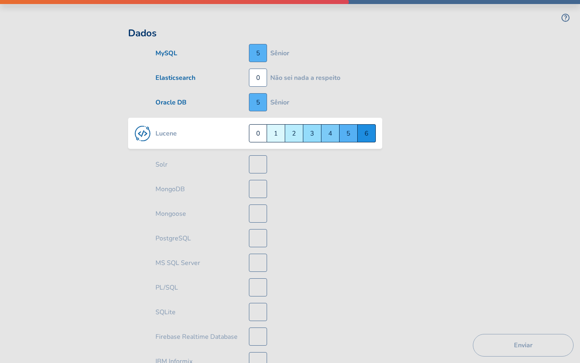
scroll to position [1977, 0]
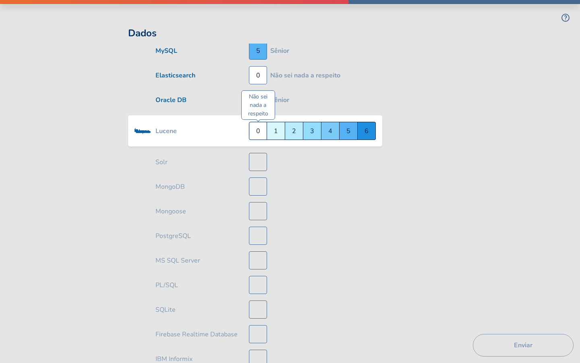
click at [259, 126] on div "Não sei nada a respeito 0" at bounding box center [258, 131] width 18 height 18
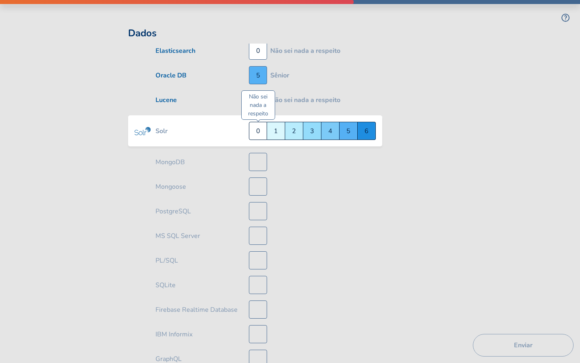
click at [259, 126] on div "Não sei nada a respeito 0" at bounding box center [258, 131] width 18 height 18
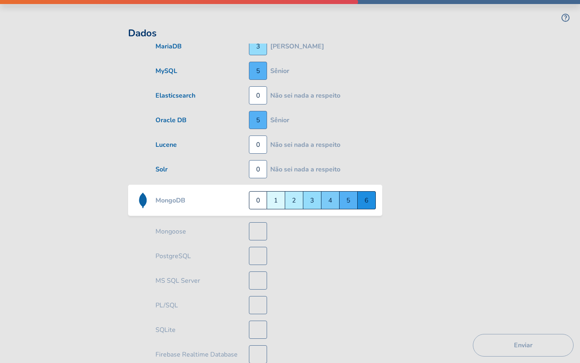
scroll to position [1958, 0]
click at [327, 191] on div "Pleno 4" at bounding box center [330, 199] width 18 height 18
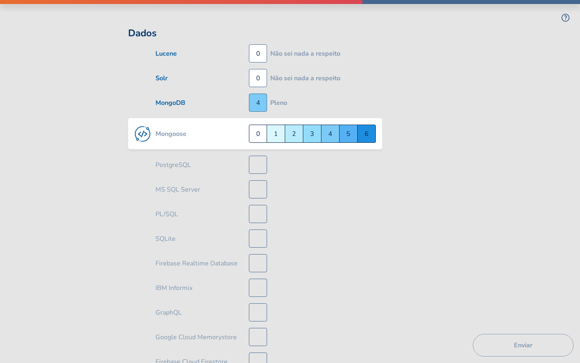
scroll to position [2051, 0]
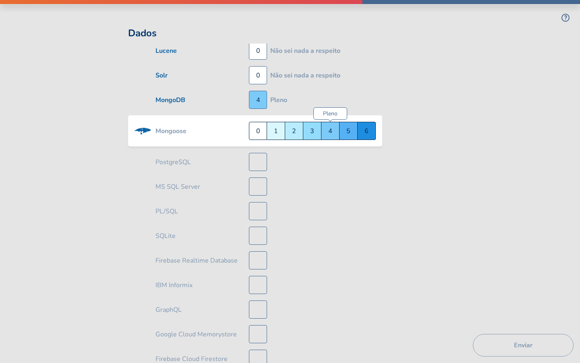
click at [326, 128] on div "Pleno 4" at bounding box center [330, 131] width 18 height 18
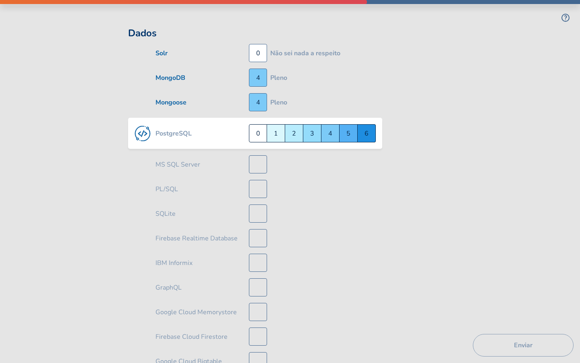
scroll to position [2076, 0]
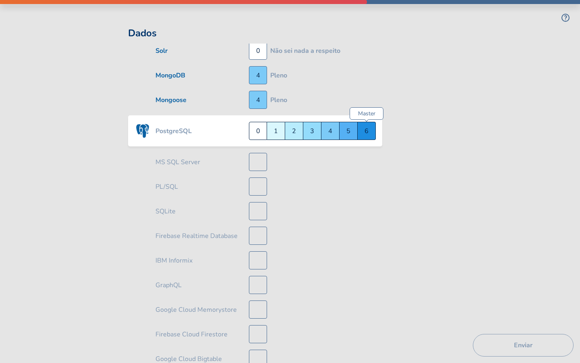
click at [365, 123] on div "Master 6" at bounding box center [367, 131] width 18 height 18
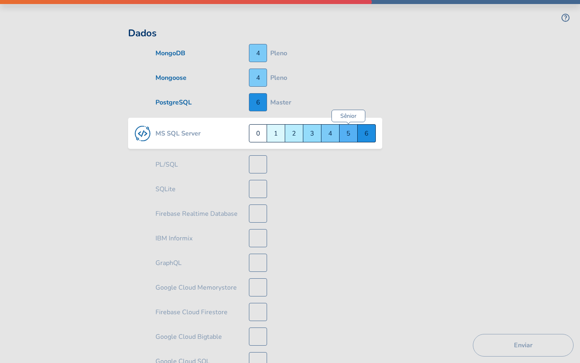
scroll to position [2100, 0]
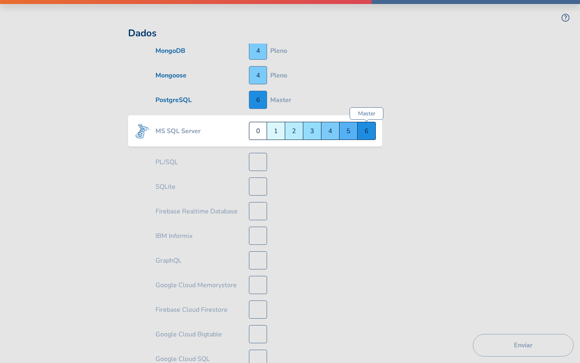
click at [363, 126] on div "Master 6" at bounding box center [367, 131] width 18 height 18
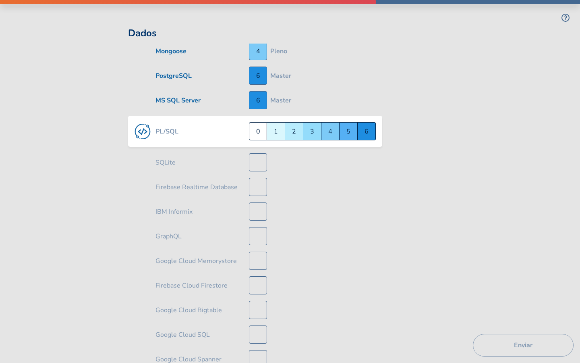
scroll to position [2125, 0]
click at [299, 126] on div "Trainee 2" at bounding box center [294, 131] width 18 height 18
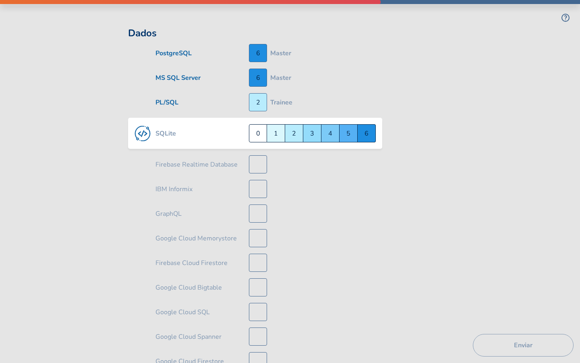
scroll to position [2149, 0]
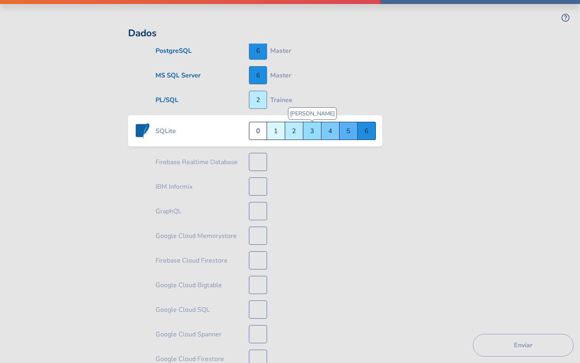
click at [309, 126] on div "Júnior 3" at bounding box center [312, 131] width 18 height 18
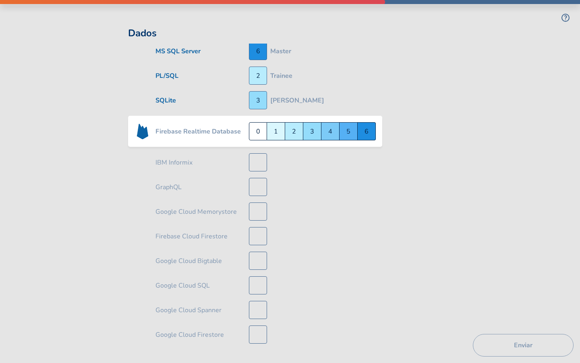
scroll to position [2174, 0]
click at [334, 123] on div "Pleno 4" at bounding box center [330, 131] width 18 height 18
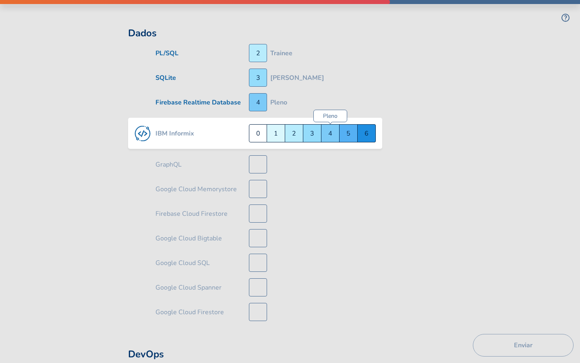
scroll to position [2199, 0]
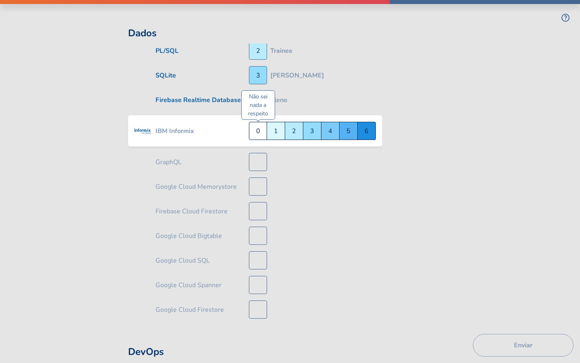
click at [264, 126] on div "Não sei nada a respeito 0" at bounding box center [258, 131] width 18 height 18
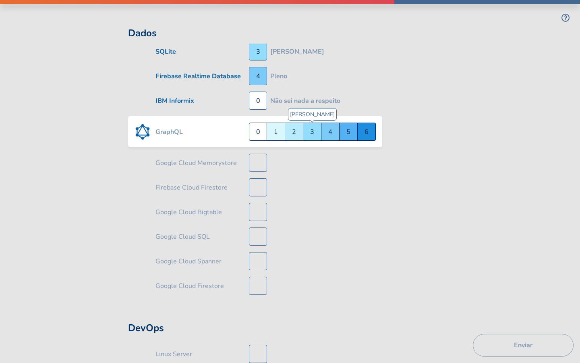
scroll to position [2223, 0]
click at [323, 126] on div "Pleno 4" at bounding box center [330, 131] width 18 height 18
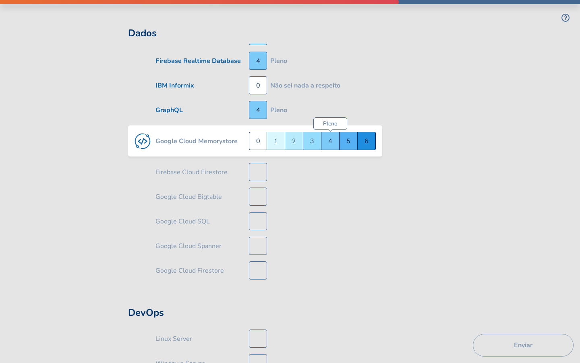
scroll to position [2248, 0]
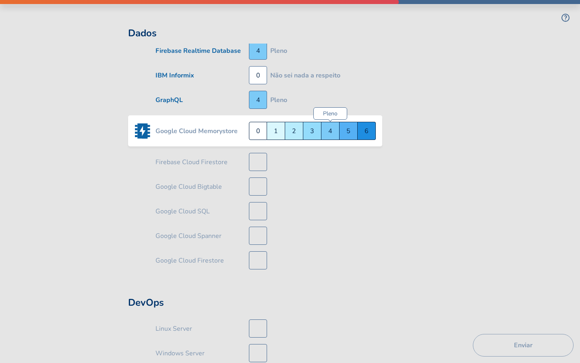
click at [323, 125] on div "Pleno 4" at bounding box center [330, 131] width 18 height 18
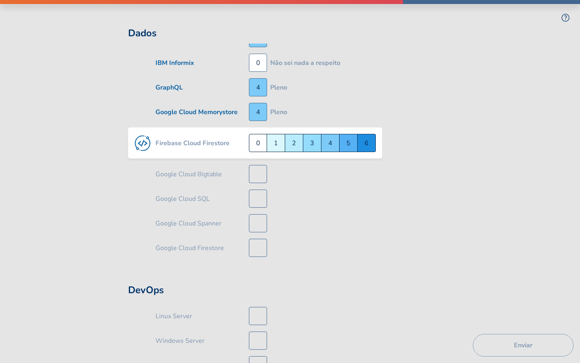
scroll to position [2272, 0]
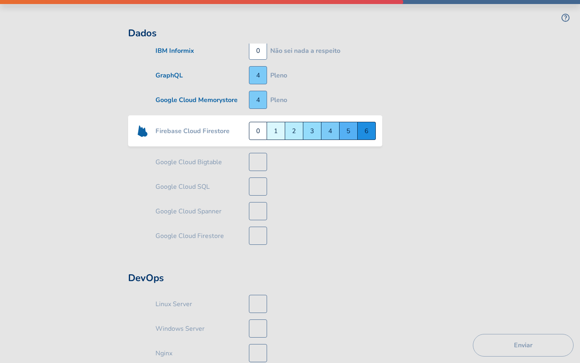
click at [323, 125] on div "Pleno 4" at bounding box center [330, 131] width 18 height 18
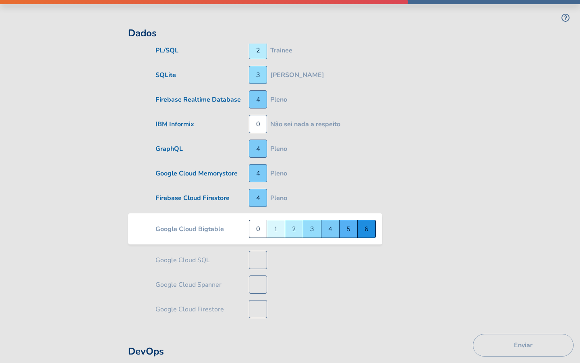
scroll to position [2200, 0]
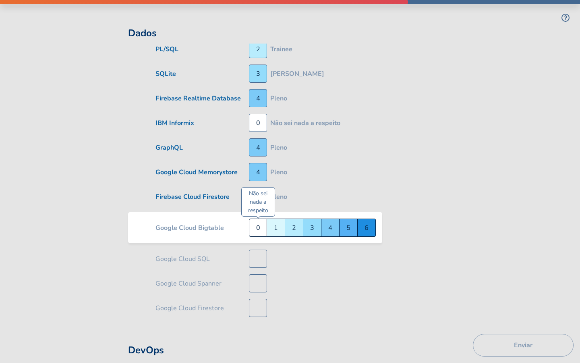
click at [260, 218] on div "Não sei nada a respeito 0" at bounding box center [258, 227] width 18 height 18
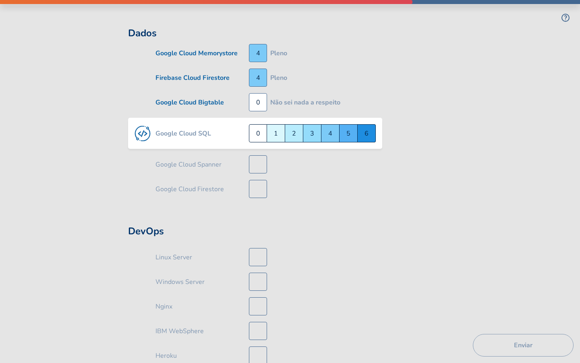
scroll to position [2321, 0]
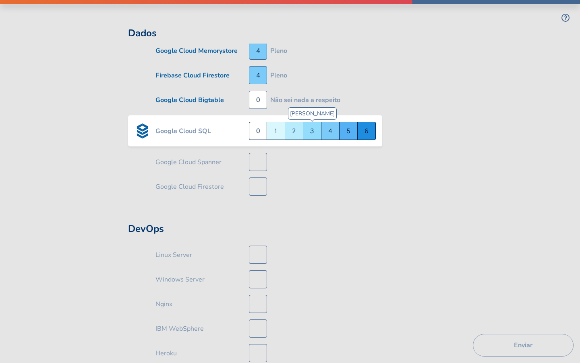
click at [309, 127] on div "Júnior 3" at bounding box center [312, 131] width 18 height 18
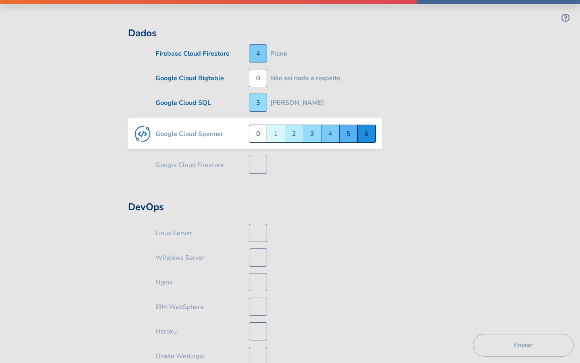
scroll to position [2346, 0]
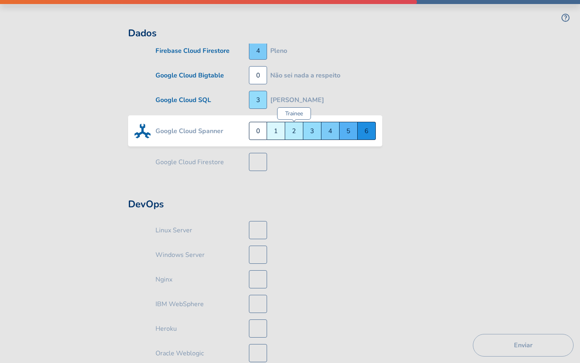
click at [299, 126] on div "Trainee 2" at bounding box center [294, 131] width 18 height 18
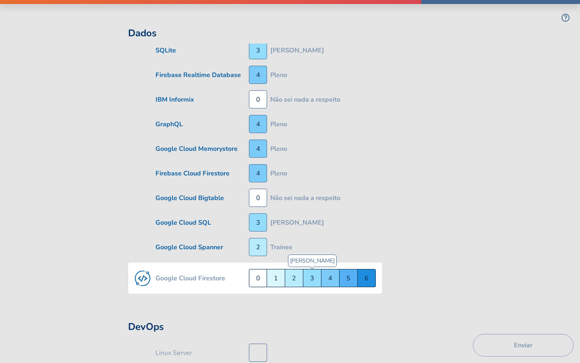
scroll to position [2256, 0]
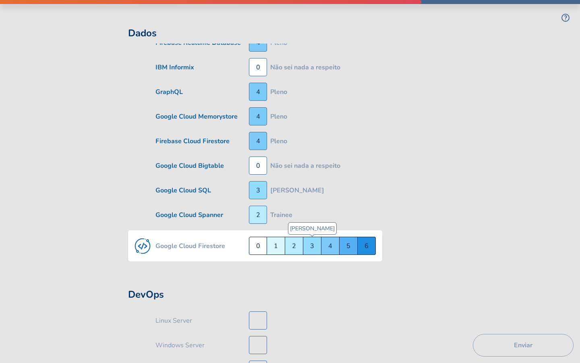
click at [305, 238] on div "Júnior 3" at bounding box center [312, 245] width 18 height 18
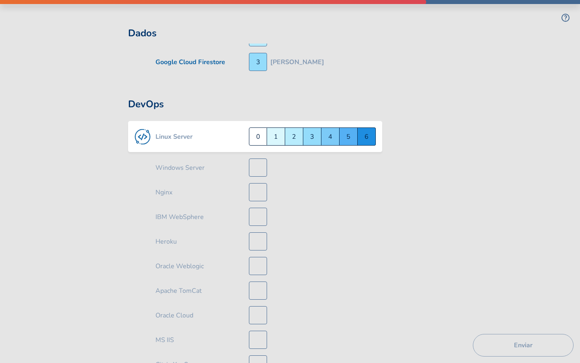
scroll to position [2439, 0]
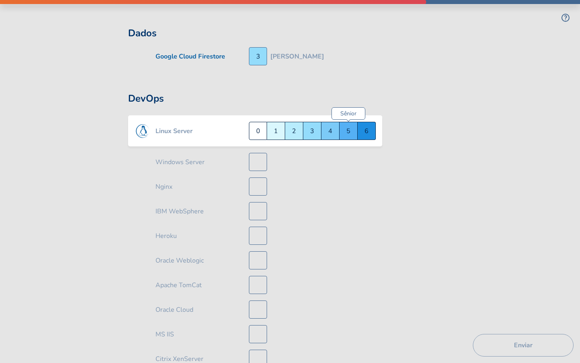
click at [343, 124] on div "Sênior 5" at bounding box center [349, 131] width 18 height 18
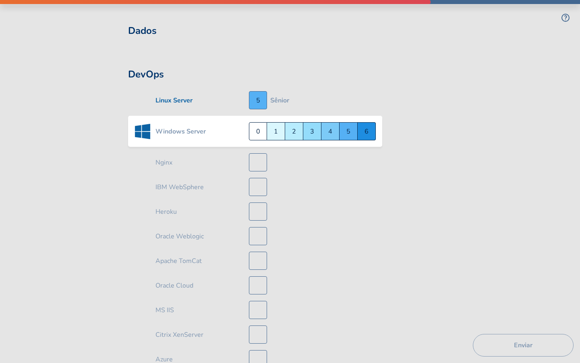
scroll to position [2463, 0]
click at [344, 124] on div "Sênior 5" at bounding box center [349, 131] width 18 height 18
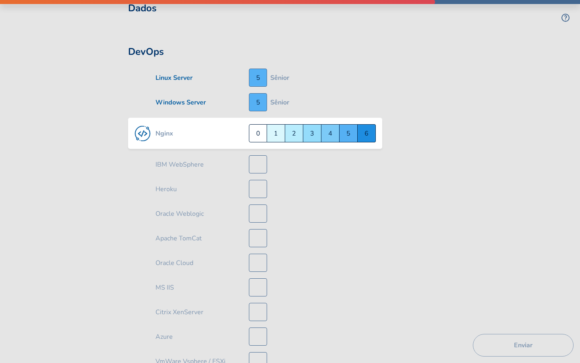
scroll to position [2488, 0]
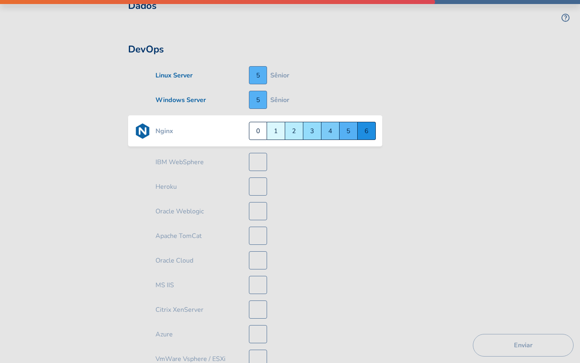
click at [344, 124] on div "Sênior 5" at bounding box center [349, 131] width 18 height 18
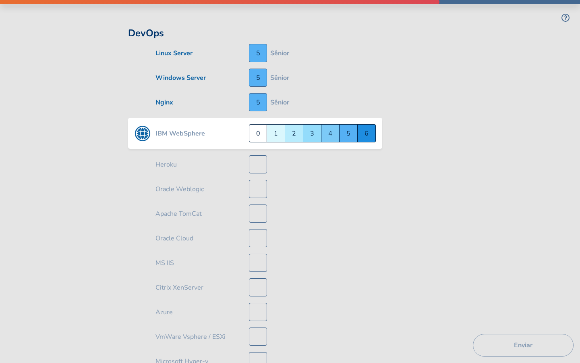
scroll to position [2512, 0]
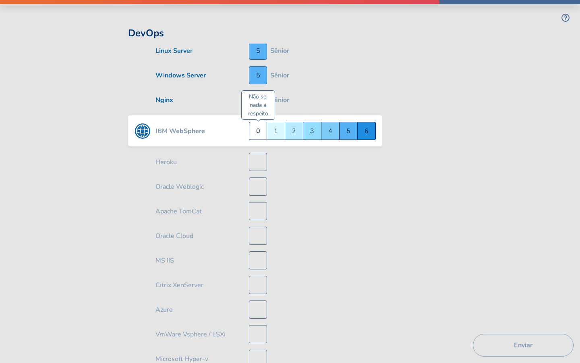
click at [266, 124] on div "Não sei nada a respeito 0" at bounding box center [258, 131] width 18 height 18
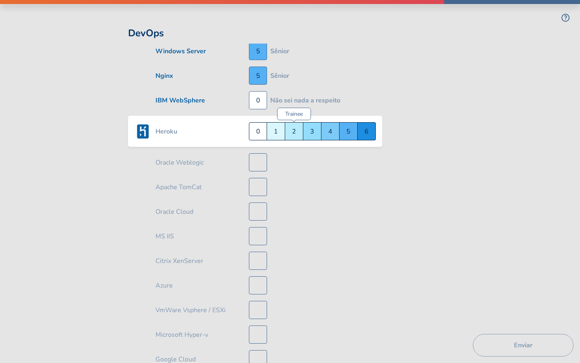
scroll to position [2537, 0]
click at [305, 123] on div "Júnior 3" at bounding box center [312, 131] width 18 height 18
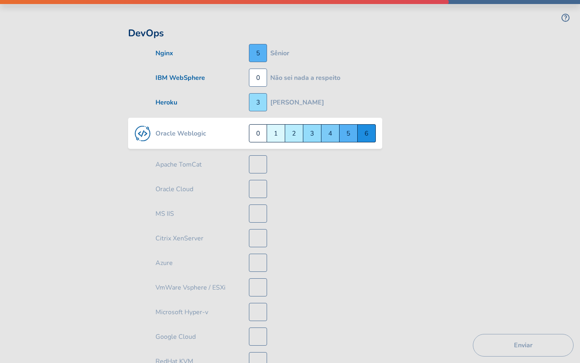
scroll to position [2561, 0]
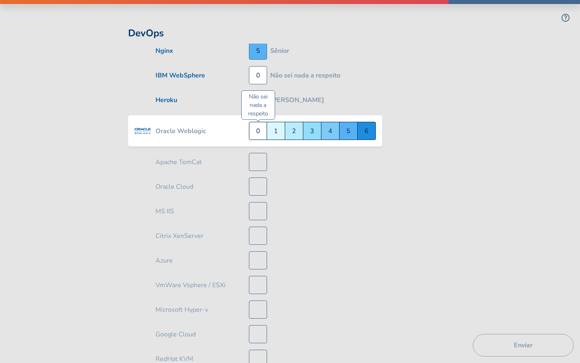
click at [261, 126] on div "Não sei nada a respeito 0" at bounding box center [258, 131] width 18 height 18
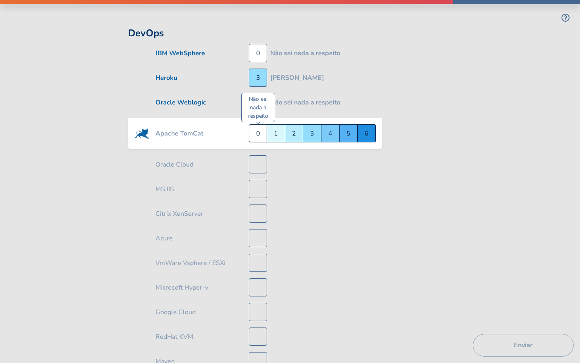
scroll to position [2586, 0]
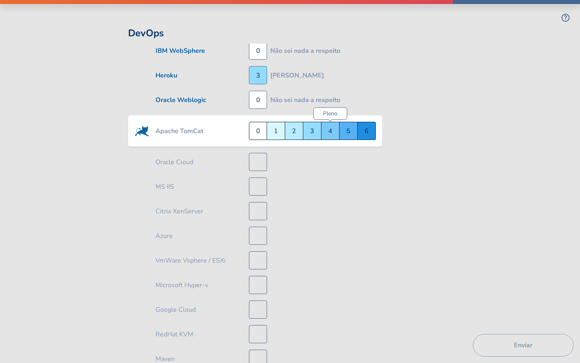
click at [331, 127] on div "Pleno 4" at bounding box center [330, 131] width 18 height 18
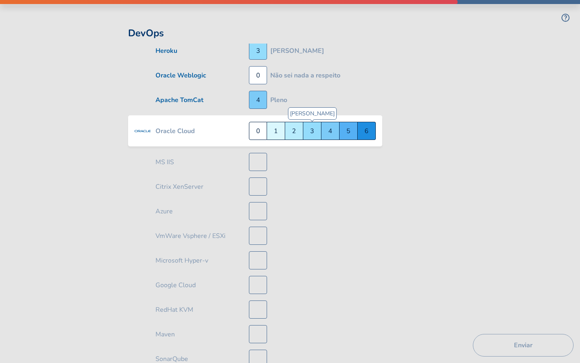
click at [312, 124] on div "Júnior 3" at bounding box center [312, 131] width 18 height 18
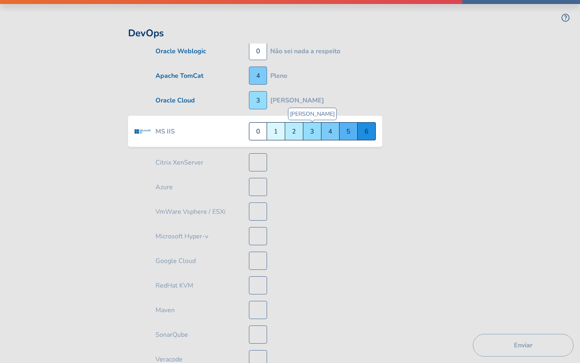
scroll to position [2635, 0]
click at [351, 125] on div "Sênior 5" at bounding box center [349, 131] width 18 height 18
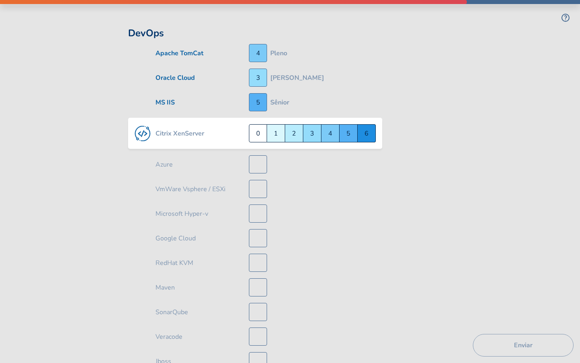
scroll to position [2660, 0]
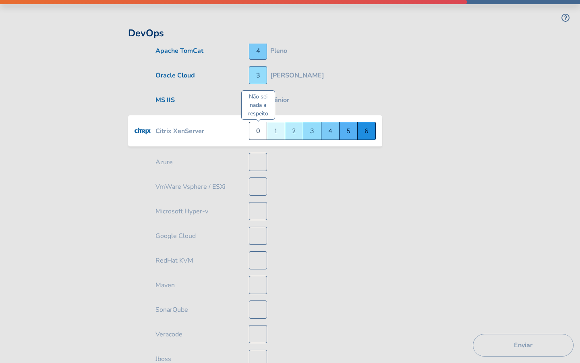
click at [259, 125] on div "Não sei nada a respeito 0" at bounding box center [258, 131] width 18 height 18
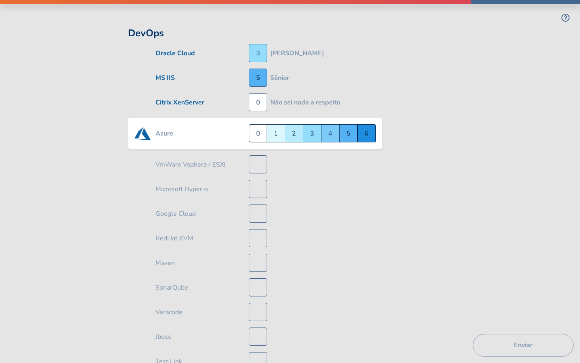
scroll to position [2684, 0]
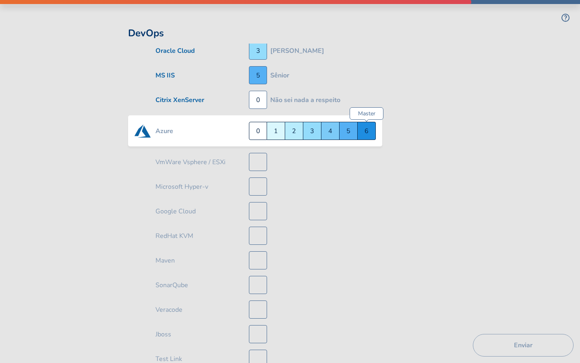
click at [361, 128] on div "Master 6" at bounding box center [367, 131] width 18 height 18
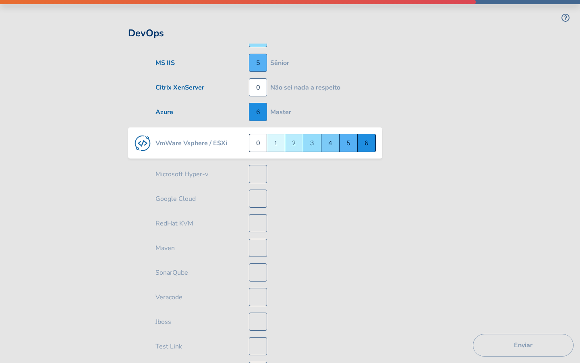
scroll to position [2709, 0]
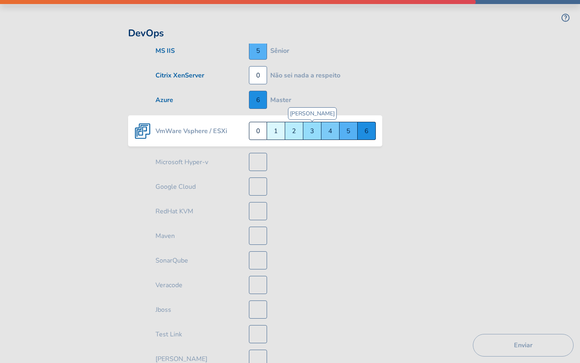
click at [305, 125] on div "Júnior 3" at bounding box center [312, 131] width 18 height 18
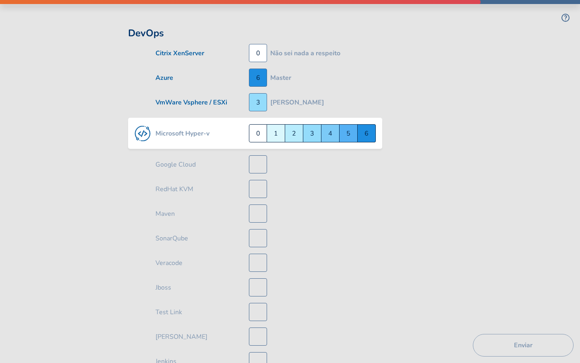
scroll to position [2733, 0]
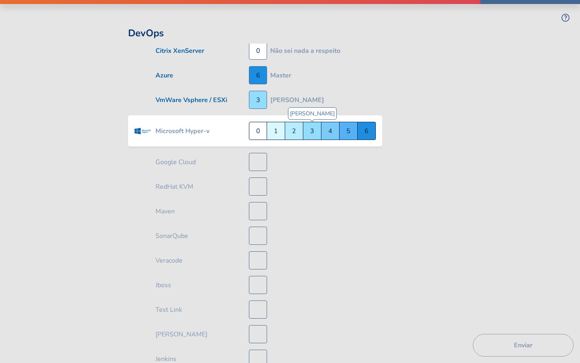
click at [317, 124] on div "Júnior 3" at bounding box center [312, 131] width 18 height 18
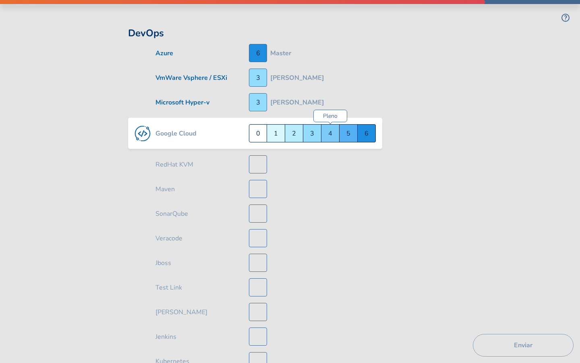
scroll to position [2758, 0]
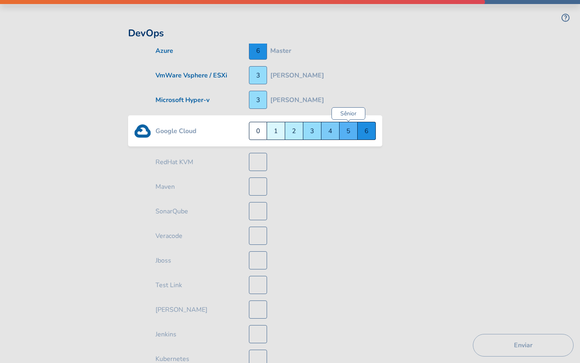
click at [342, 123] on div "Sênior 5" at bounding box center [349, 131] width 18 height 18
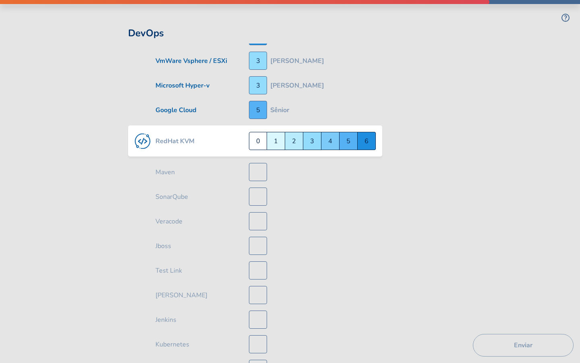
scroll to position [2783, 0]
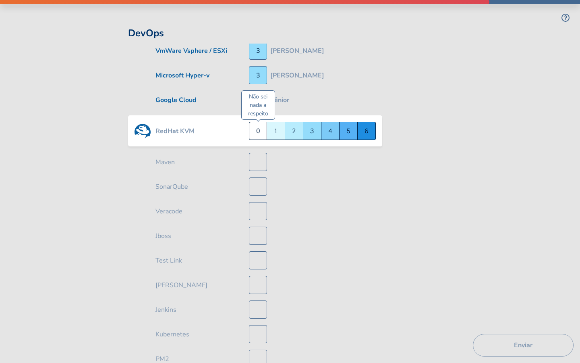
click at [263, 126] on div "Não sei nada a respeito 0" at bounding box center [258, 131] width 18 height 18
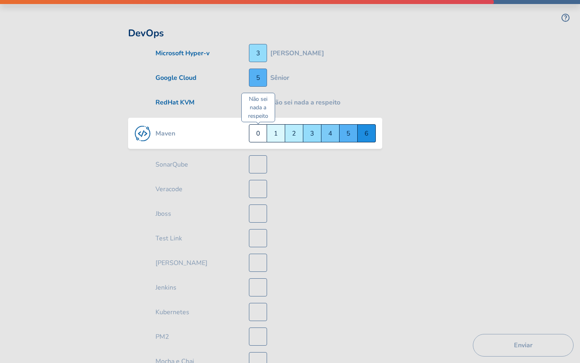
scroll to position [2807, 0]
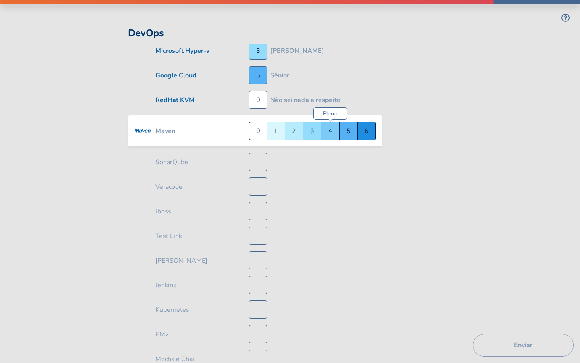
click at [322, 126] on div "Pleno 4" at bounding box center [330, 131] width 18 height 18
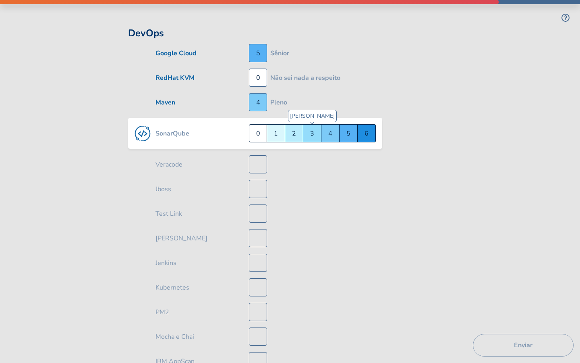
scroll to position [2832, 0]
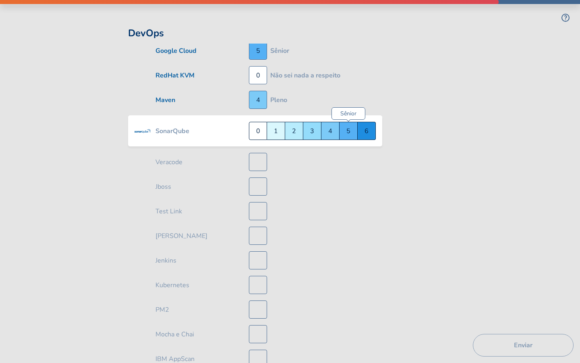
click at [346, 124] on div "Sênior 5" at bounding box center [349, 131] width 18 height 18
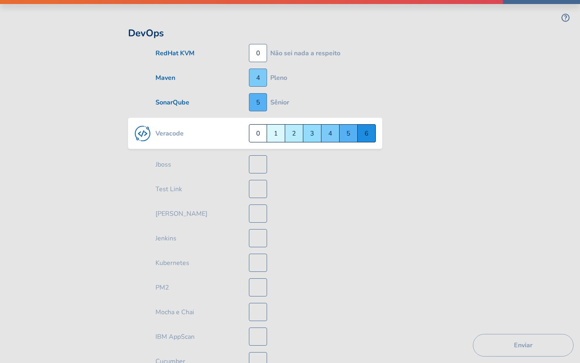
scroll to position [2856, 0]
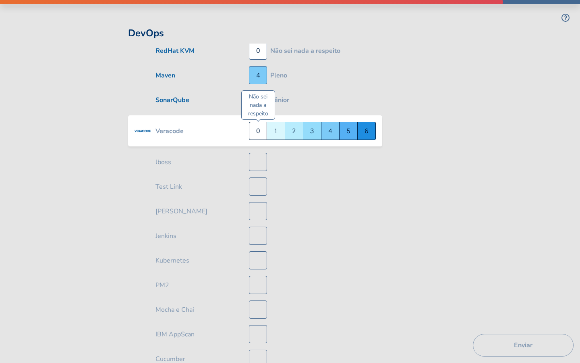
click at [263, 126] on div "Não sei nada a respeito 0" at bounding box center [258, 131] width 18 height 18
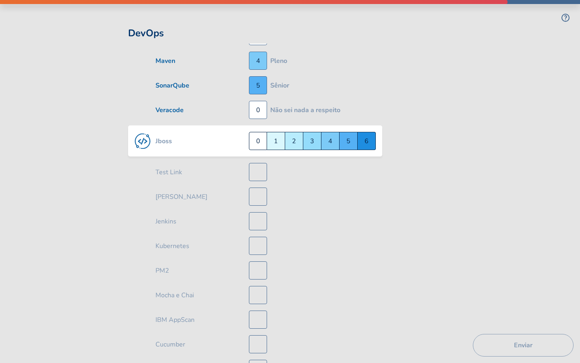
scroll to position [2881, 0]
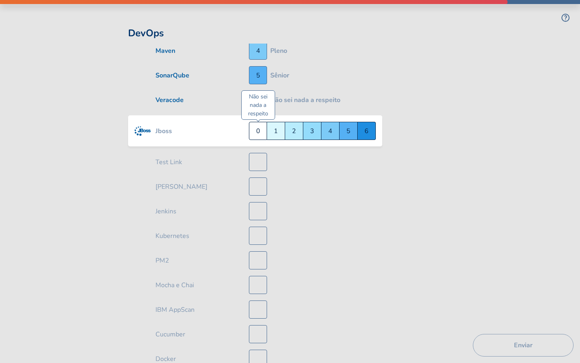
click at [260, 126] on div "Não sei nada a respeito 0" at bounding box center [258, 131] width 18 height 18
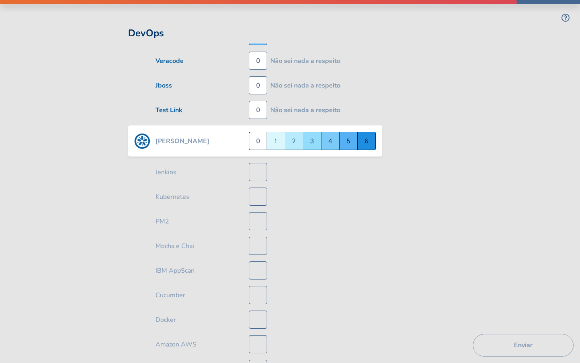
scroll to position [2930, 0]
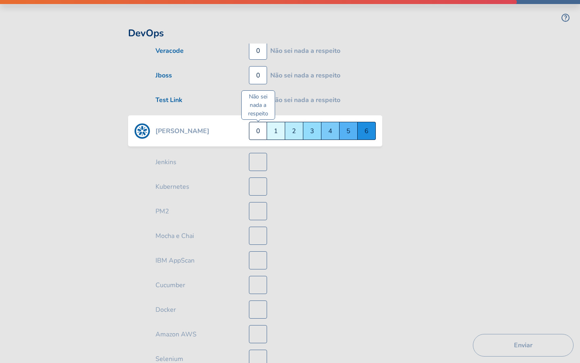
click at [260, 126] on div "Não sei nada a respeito 0" at bounding box center [258, 131] width 18 height 18
click at [332, 124] on div "Pleno 4" at bounding box center [330, 131] width 18 height 18
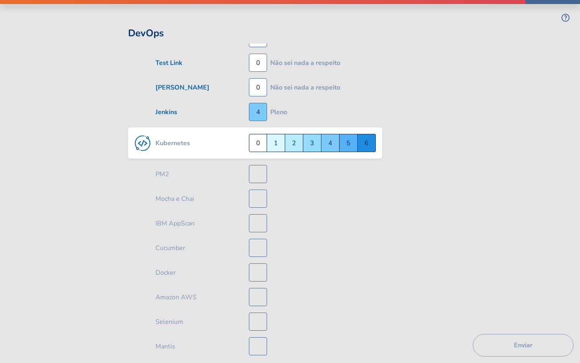
scroll to position [2979, 0]
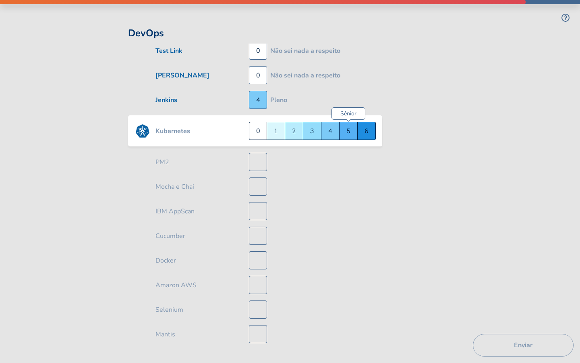
click at [348, 124] on div "Sênior 5" at bounding box center [349, 131] width 18 height 18
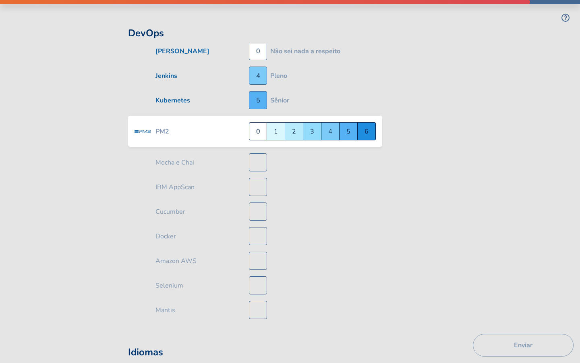
scroll to position [3004, 0]
click at [262, 126] on div "Não sei nada a respeito 0" at bounding box center [258, 131] width 18 height 18
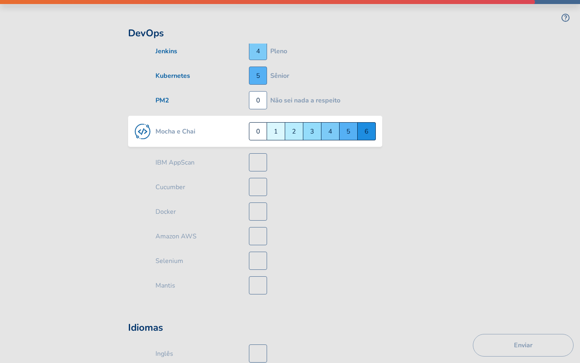
scroll to position [3028, 0]
click at [256, 125] on div "Não sei nada a respeito 0" at bounding box center [258, 131] width 18 height 18
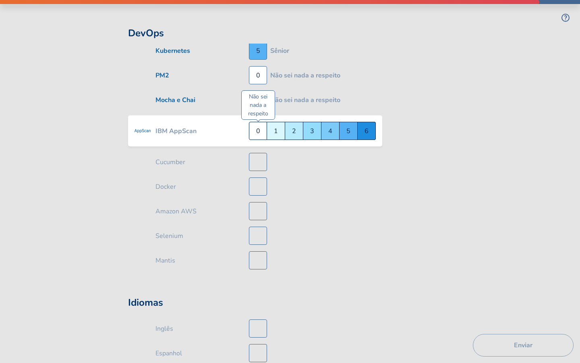
click at [256, 126] on div "Não sei nada a respeito 0" at bounding box center [258, 131] width 18 height 18
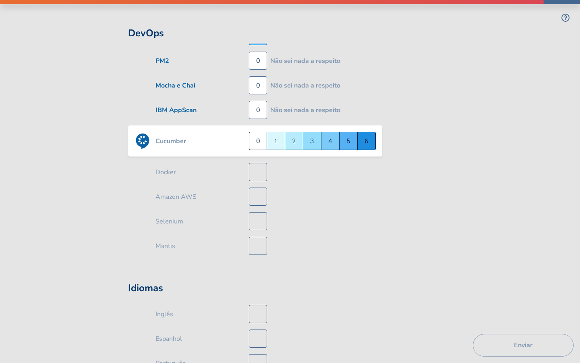
scroll to position [3077, 0]
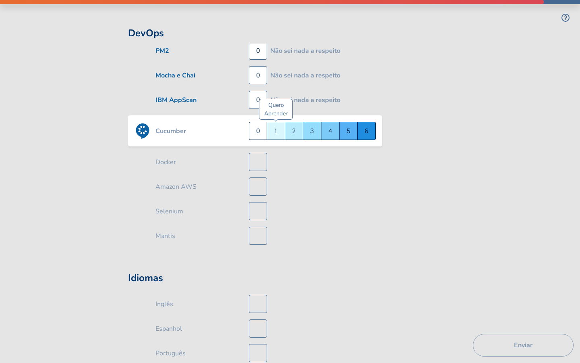
click at [273, 126] on div "Quero Aprender 1" at bounding box center [276, 131] width 18 height 18
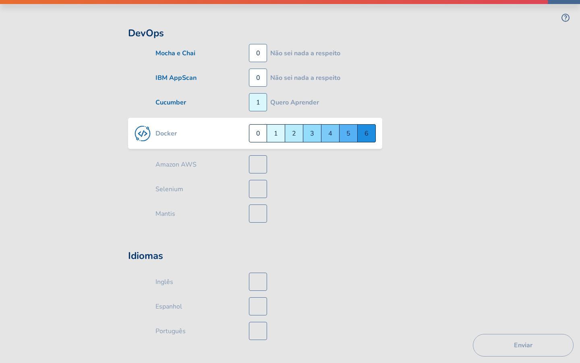
scroll to position [3102, 0]
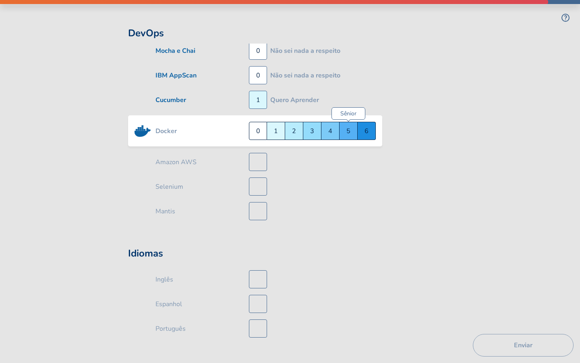
click at [348, 126] on div "Sênior 5" at bounding box center [349, 131] width 18 height 18
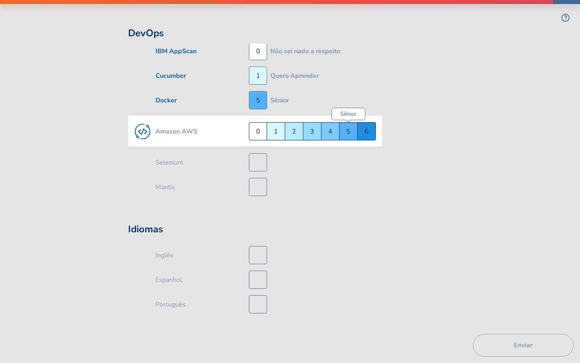
scroll to position [3127, 0]
click at [348, 126] on div "Sênior 5" at bounding box center [349, 131] width 18 height 18
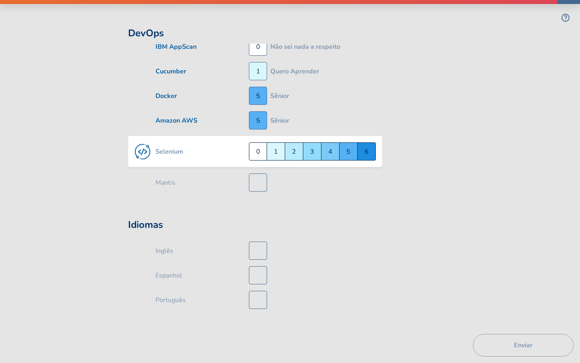
scroll to position [3134, 0]
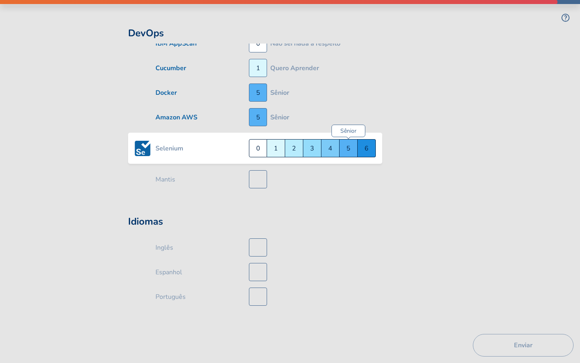
click at [346, 142] on div "Sênior 5" at bounding box center [349, 148] width 18 height 18
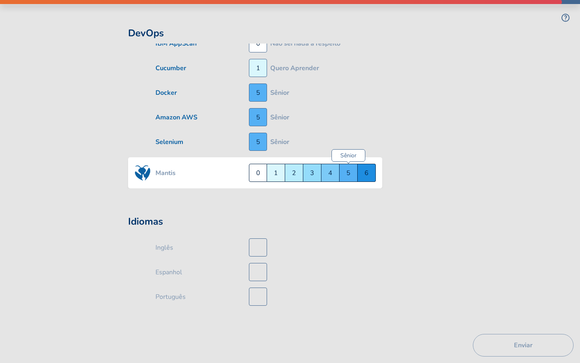
click at [348, 164] on div "Sênior 5" at bounding box center [349, 173] width 18 height 18
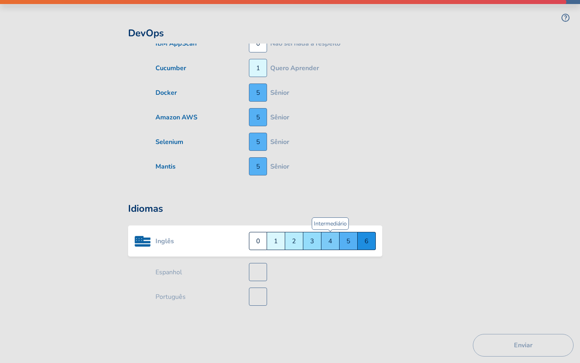
click at [331, 236] on div "Intermediário 4" at bounding box center [330, 241] width 18 height 18
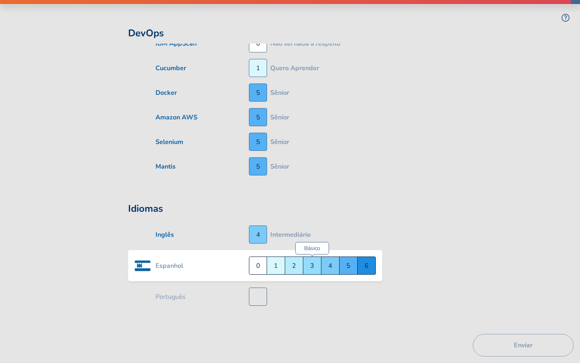
click at [317, 259] on div "Básico 3" at bounding box center [312, 265] width 18 height 18
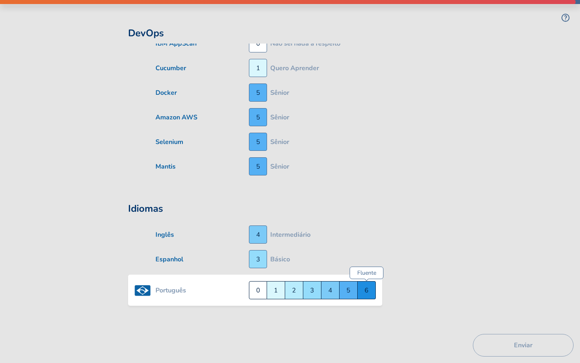
click at [368, 282] on div "Fluente 6" at bounding box center [367, 290] width 18 height 18
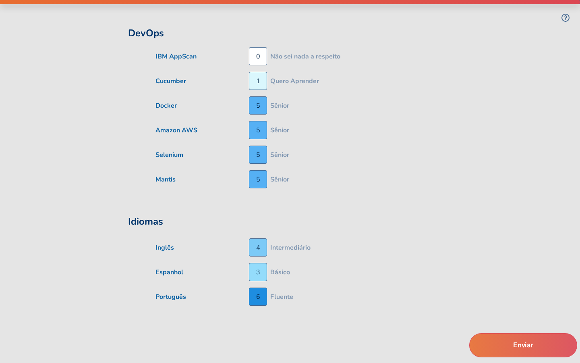
click at [516, 340] on button "Enviar" at bounding box center [523, 345] width 108 height 24
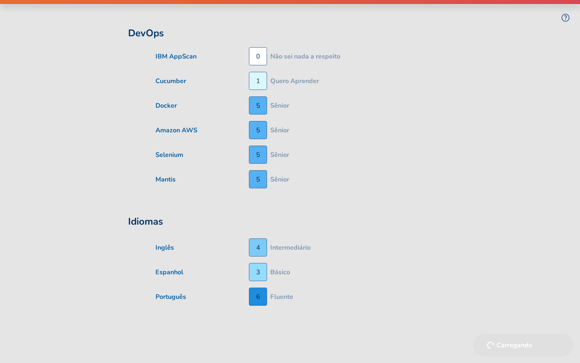
scroll to position [0, 0]
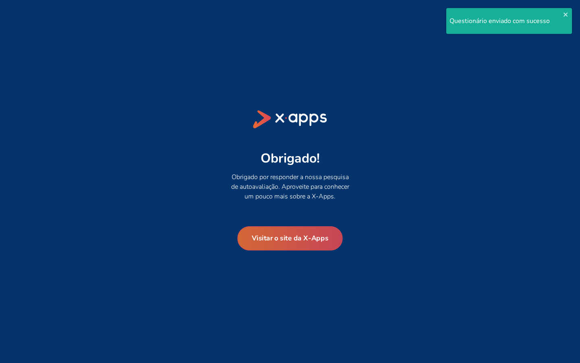
click at [292, 239] on button "Visitar o site da X-Apps" at bounding box center [290, 238] width 106 height 24
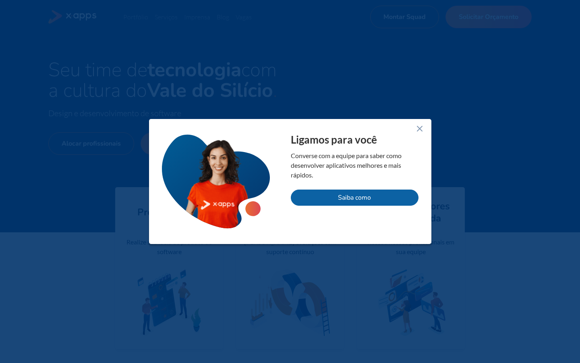
click at [420, 126] on icon at bounding box center [420, 129] width 10 height 10
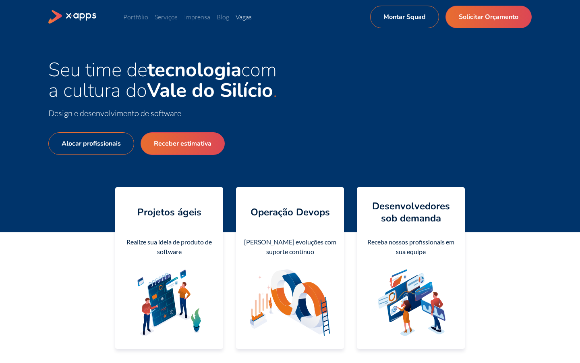
click at [242, 16] on link "Vagas" at bounding box center [244, 17] width 16 height 8
